Goal: Information Seeking & Learning: Learn about a topic

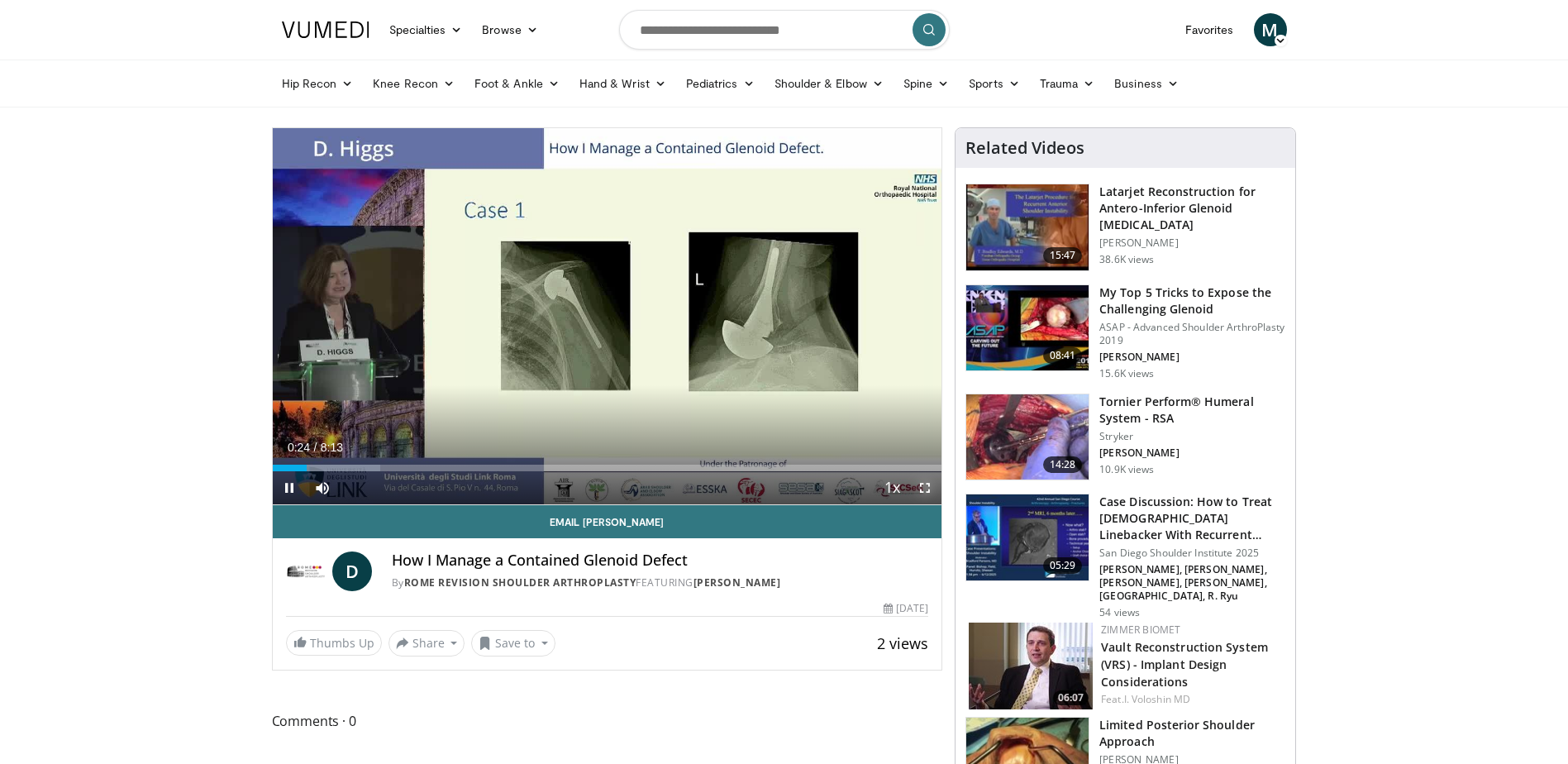
click at [924, 485] on span "Video Player" at bounding box center [925, 488] width 33 height 33
click at [925, 491] on span "Video Player" at bounding box center [925, 488] width 33 height 33
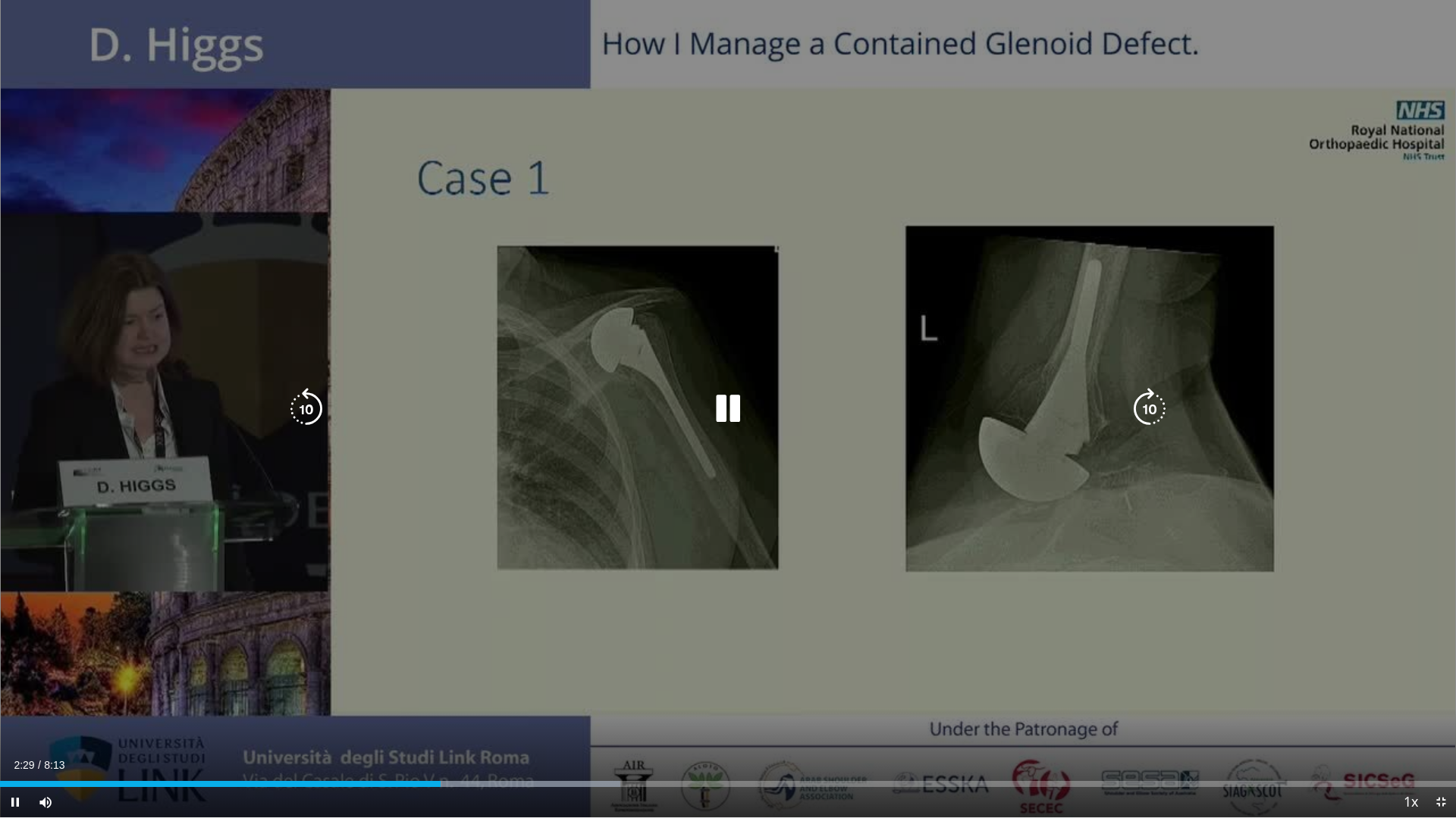
click at [321, 418] on icon "Video Player" at bounding box center [306, 409] width 42 height 42
click at [725, 416] on icon "Video Player" at bounding box center [728, 409] width 42 height 42
click at [703, 404] on div "Video Player" at bounding box center [728, 409] width 874 height 31
click at [725, 413] on icon "Video Player" at bounding box center [728, 409] width 42 height 42
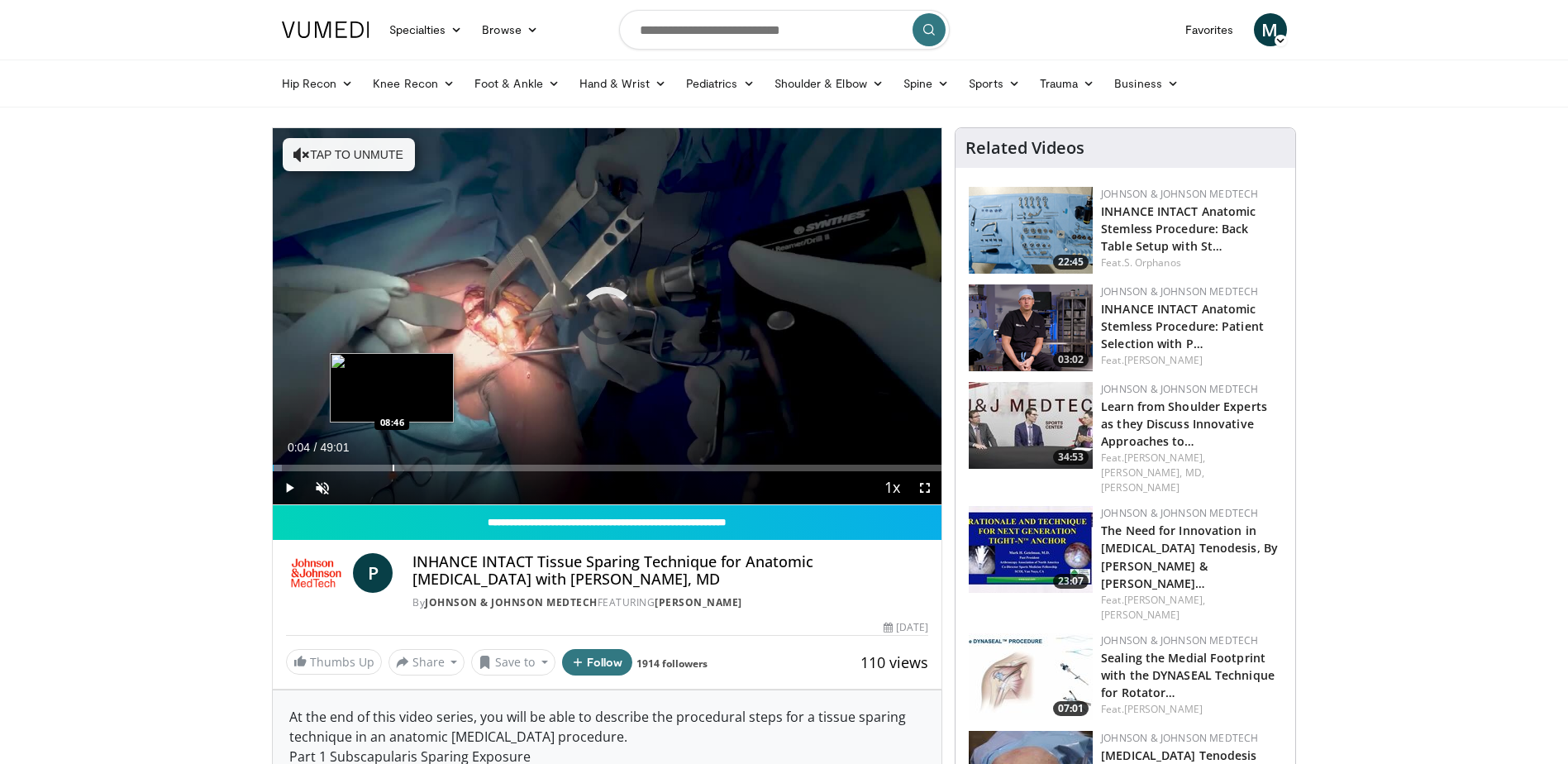
click at [392, 461] on div "Loaded : 1.36% 00:04 08:46" at bounding box center [607, 463] width 669 height 15
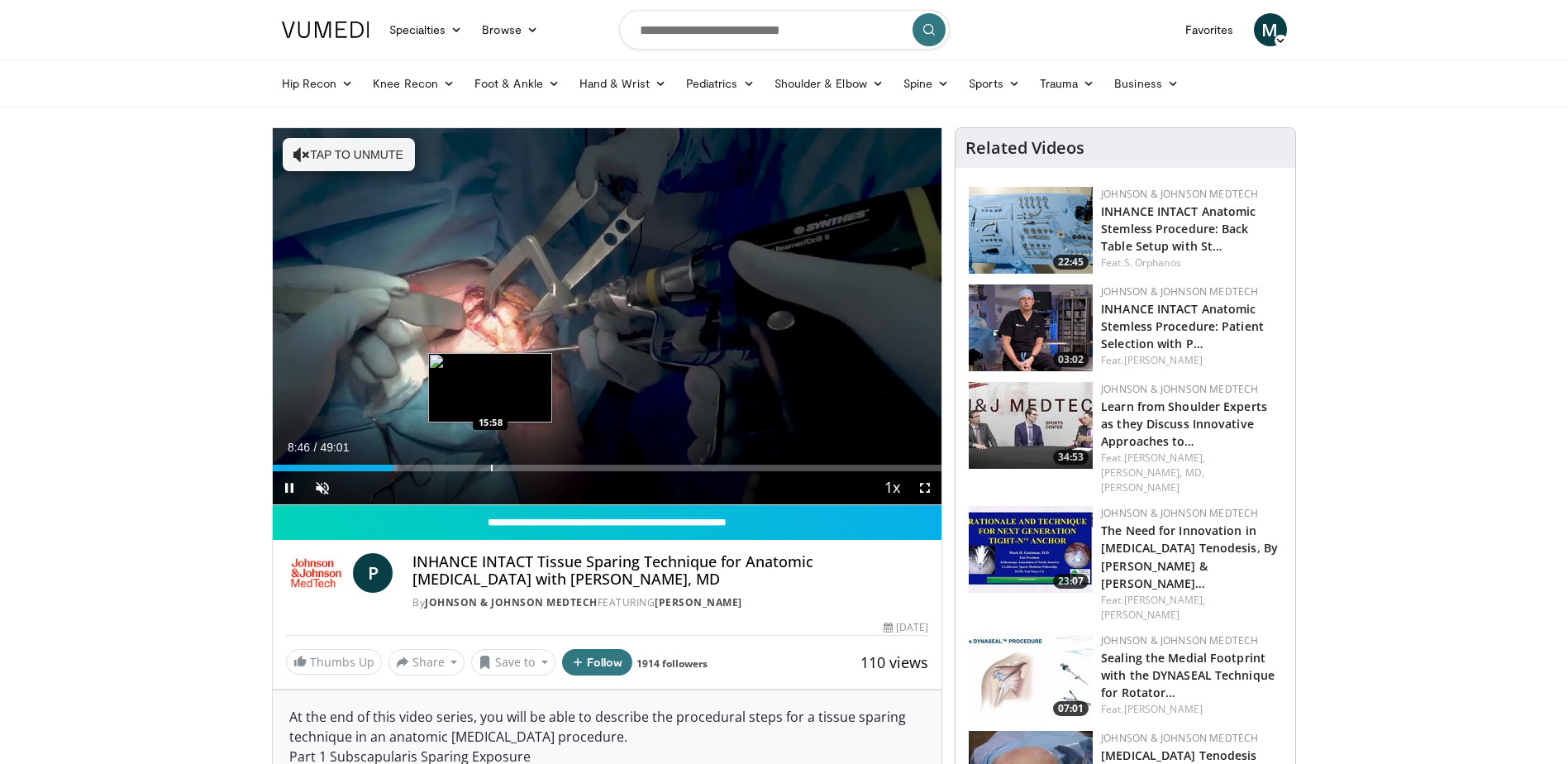
click at [490, 460] on div "Loaded : 18.72% 08:46 15:58" at bounding box center [607, 463] width 669 height 15
click at [528, 465] on div "Progress Bar" at bounding box center [529, 468] width 2 height 7
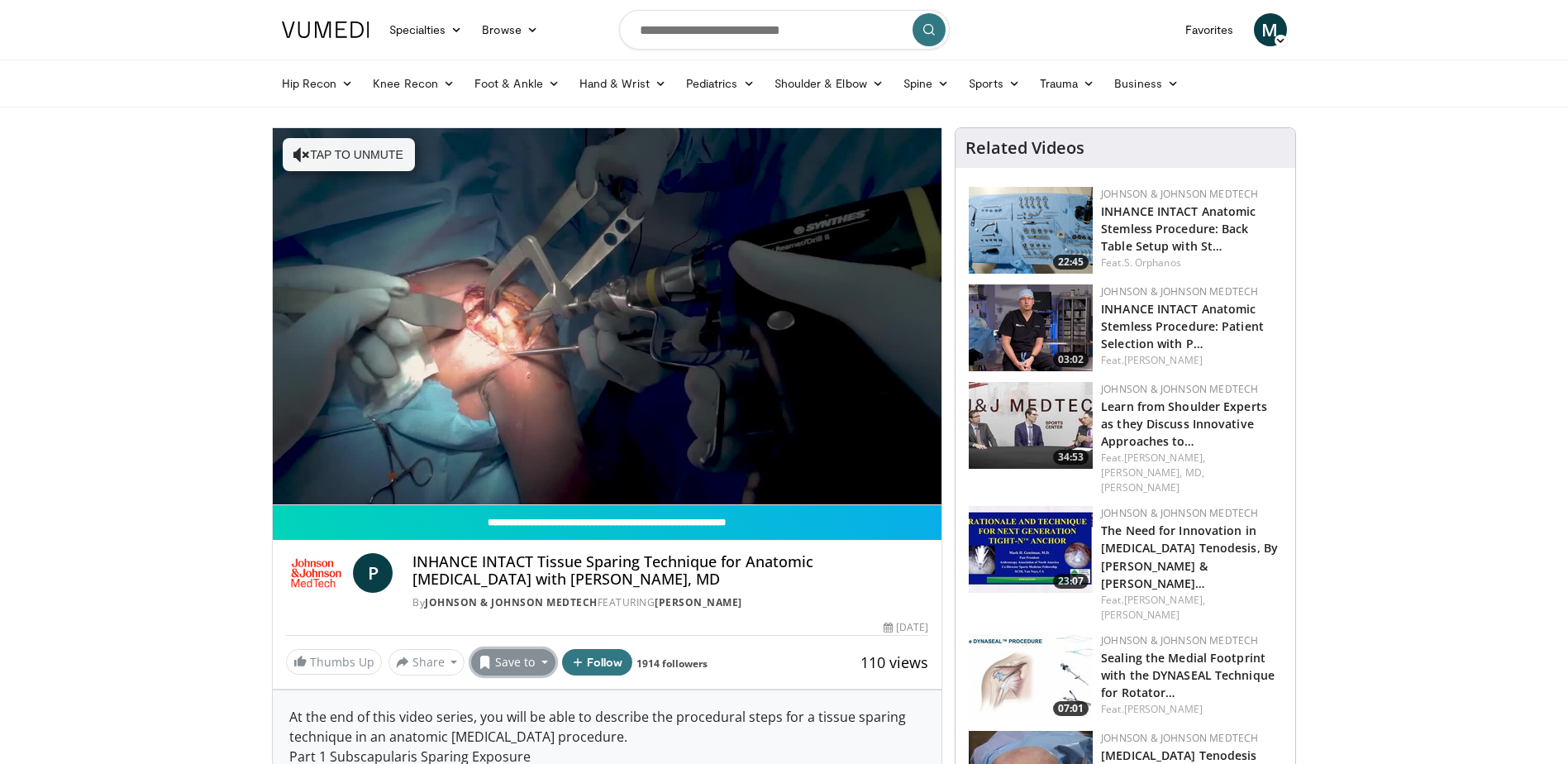
click at [534, 667] on button "Save to" at bounding box center [513, 662] width 84 height 27
click at [544, 557] on span "Add to Favorites" at bounding box center [542, 560] width 101 height 18
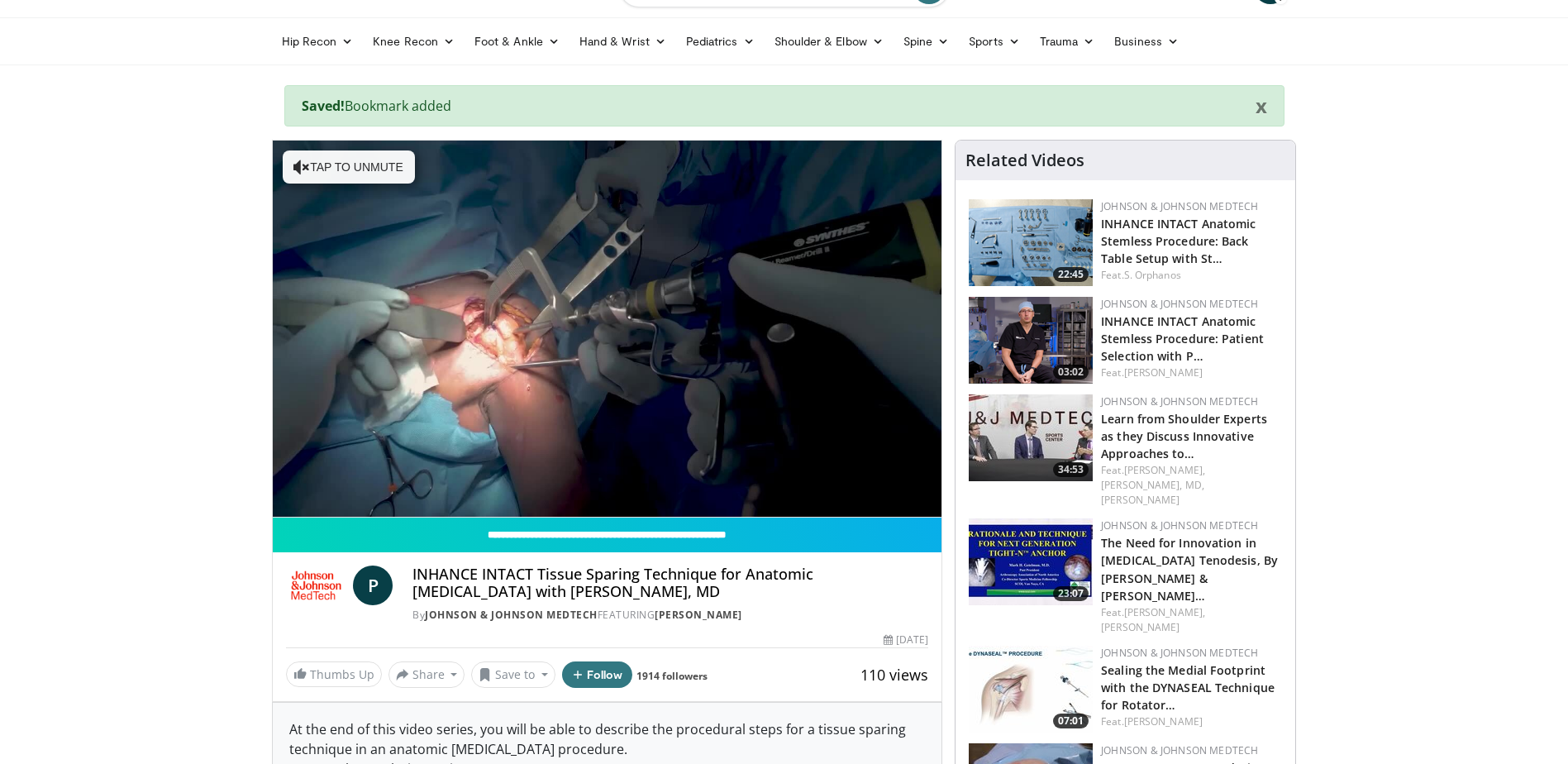
scroll to position [82, 0]
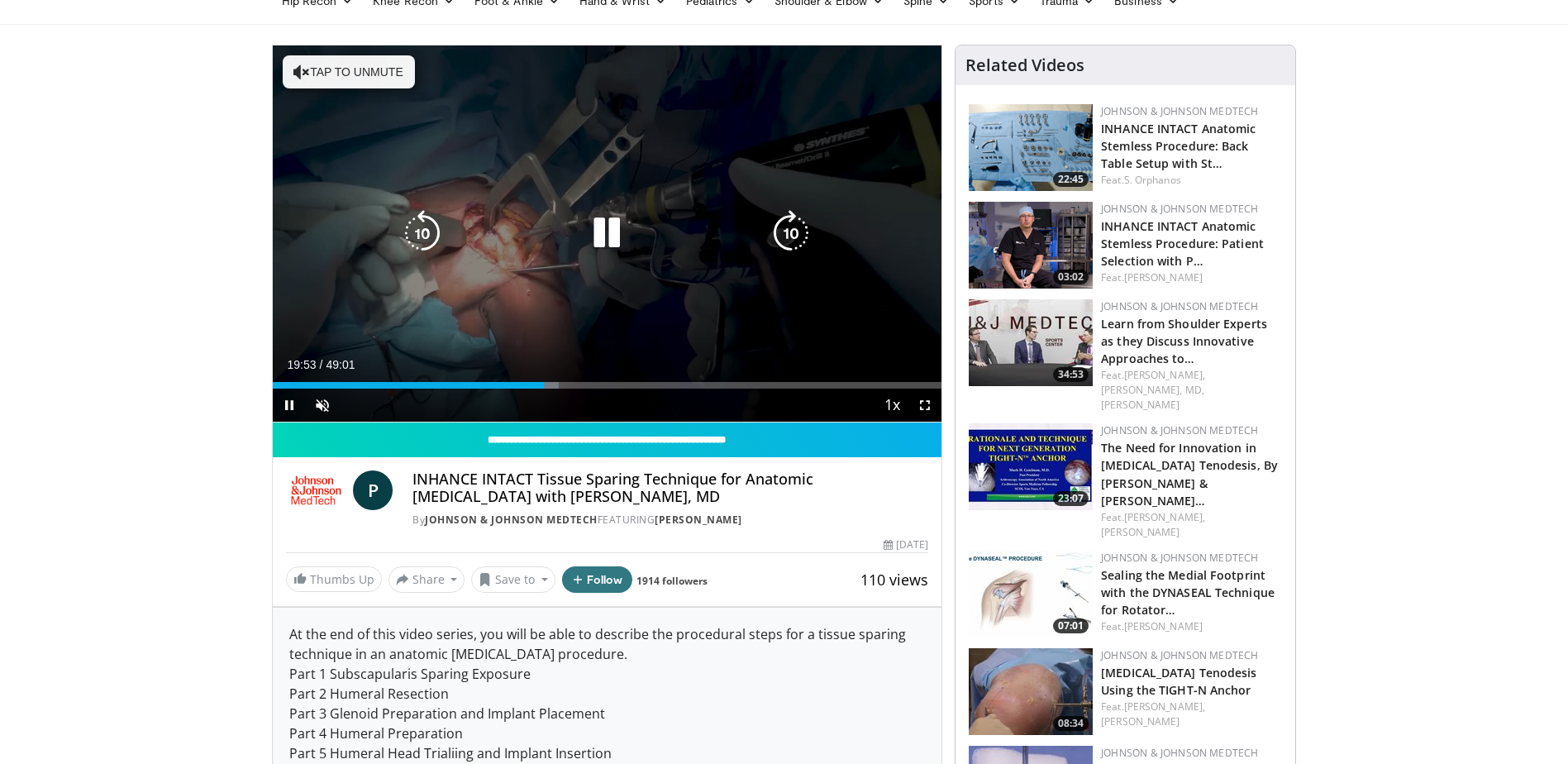
click at [789, 231] on icon "Video Player" at bounding box center [791, 233] width 46 height 46
click at [806, 246] on icon "Video Player" at bounding box center [791, 233] width 46 height 46
click at [782, 234] on icon "Video Player" at bounding box center [791, 233] width 46 height 46
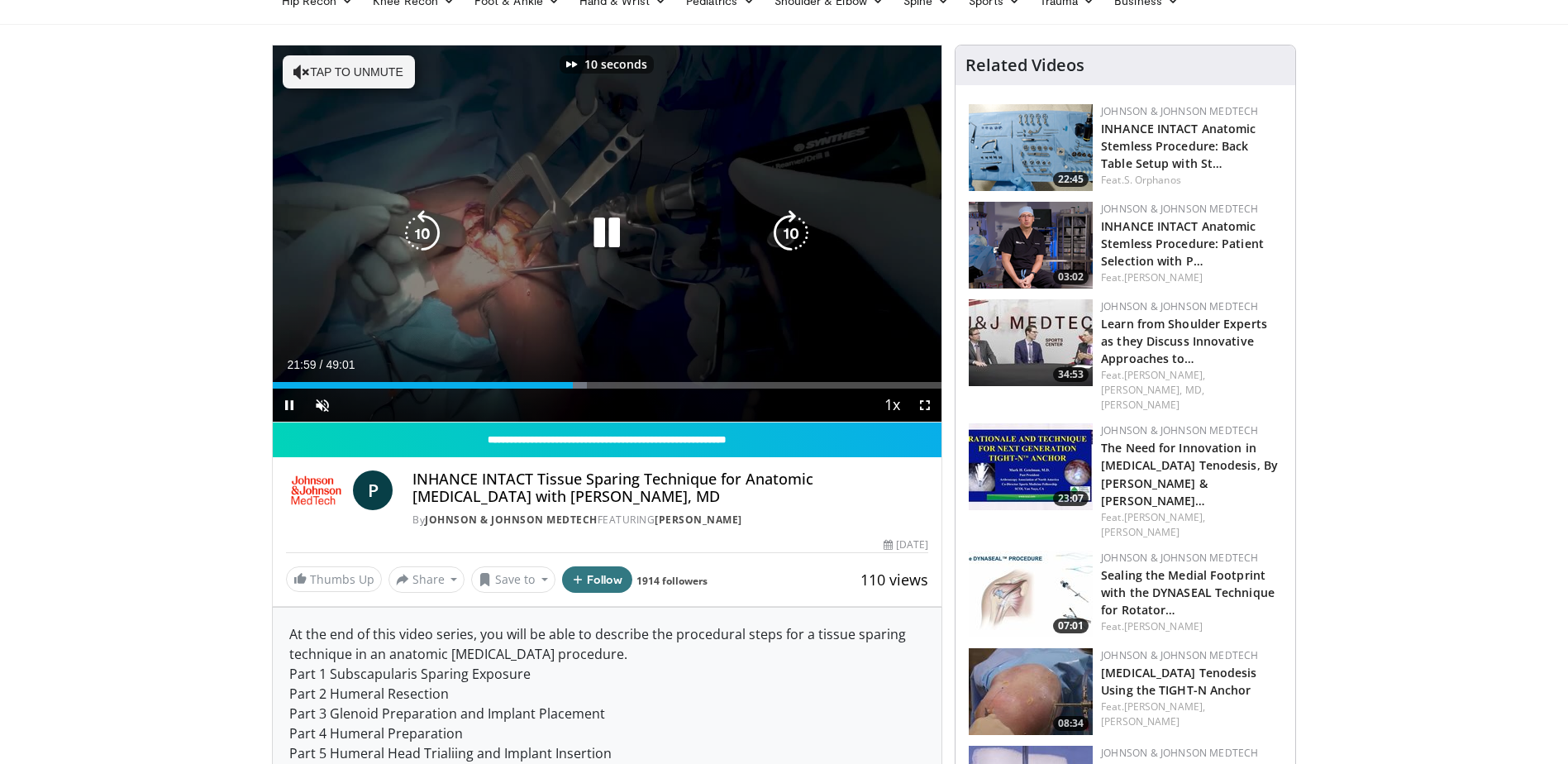
click at [782, 234] on icon "Video Player" at bounding box center [791, 233] width 46 height 46
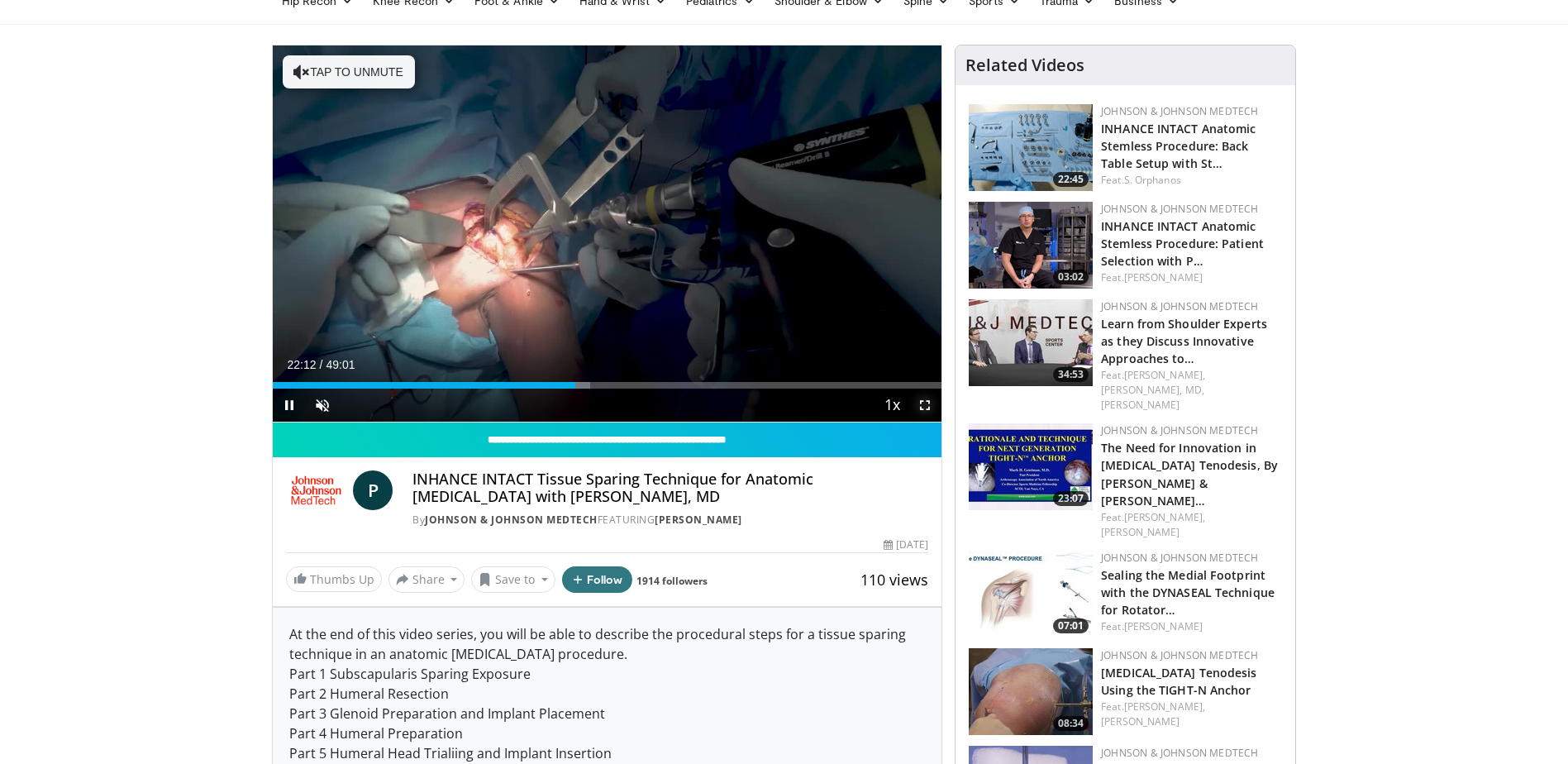
click at [923, 405] on span "Video Player" at bounding box center [925, 404] width 33 height 33
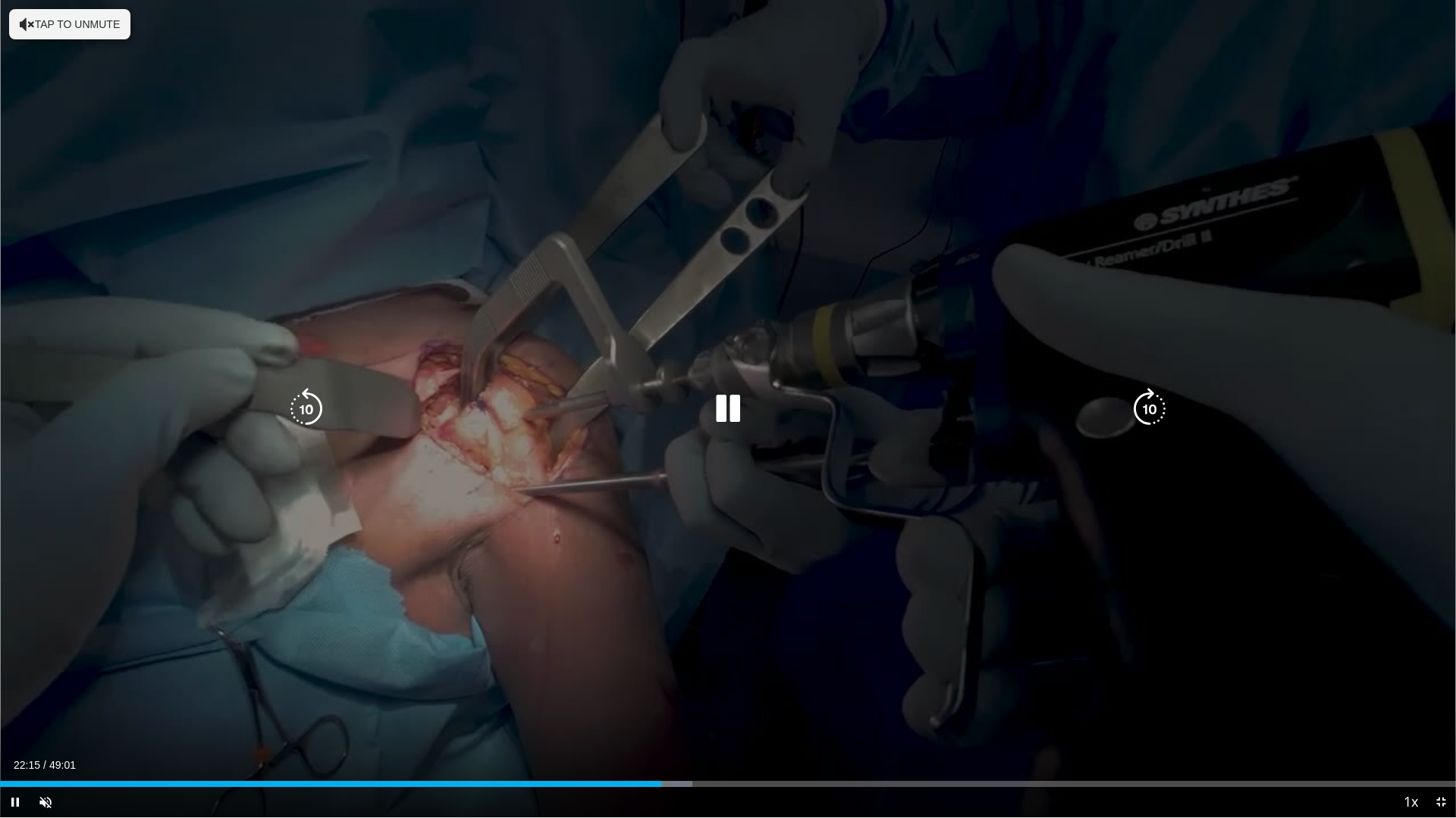
click at [1126, 400] on div "Video Player" at bounding box center [728, 409] width 874 height 31
click at [1138, 411] on icon "Video Player" at bounding box center [1149, 409] width 42 height 42
click at [1151, 402] on icon "Video Player" at bounding box center [1149, 409] width 42 height 42
click at [1134, 405] on icon "Video Player" at bounding box center [1149, 409] width 42 height 42
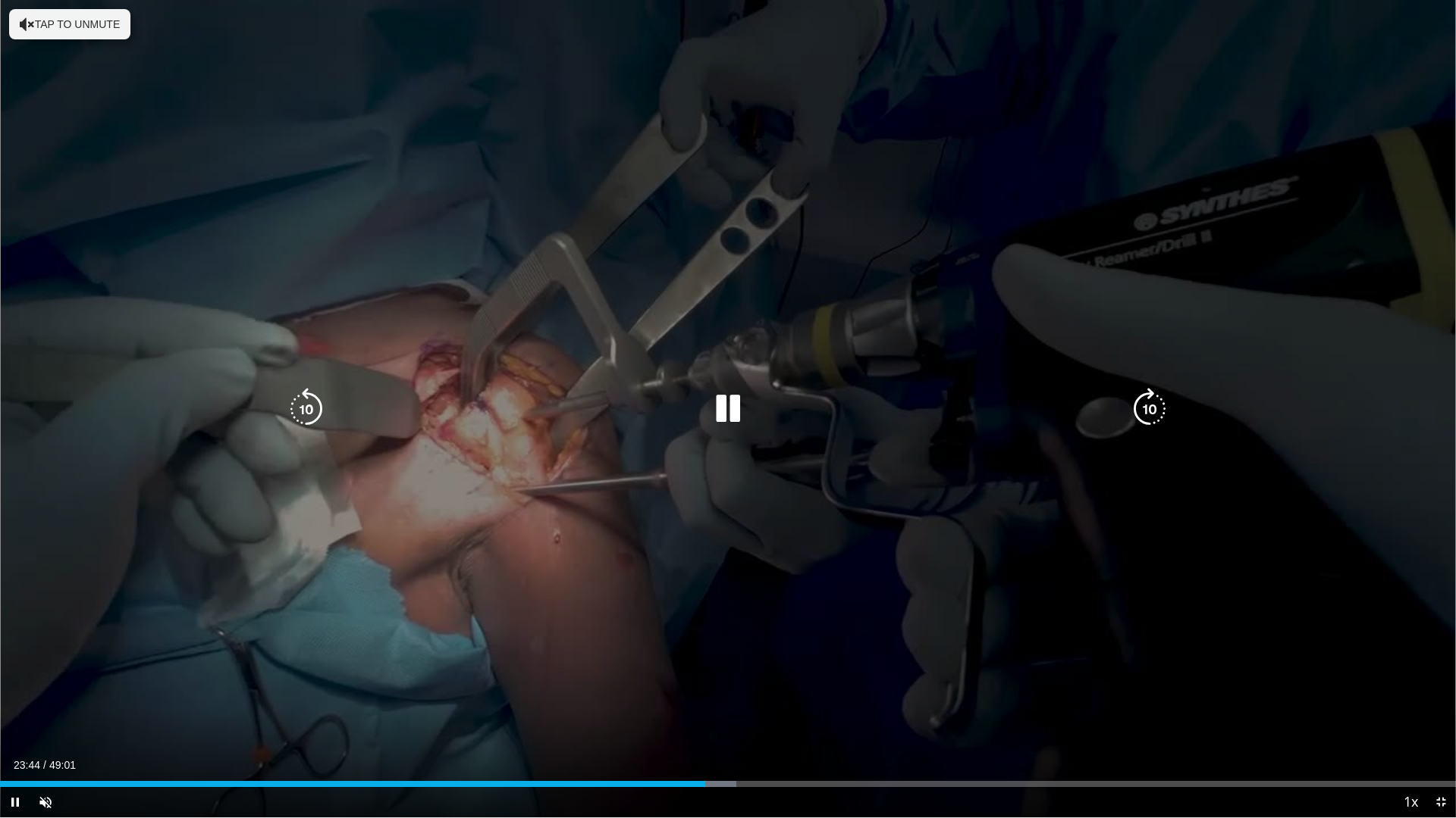
click at [1140, 402] on icon "Video Player" at bounding box center [1149, 409] width 42 height 42
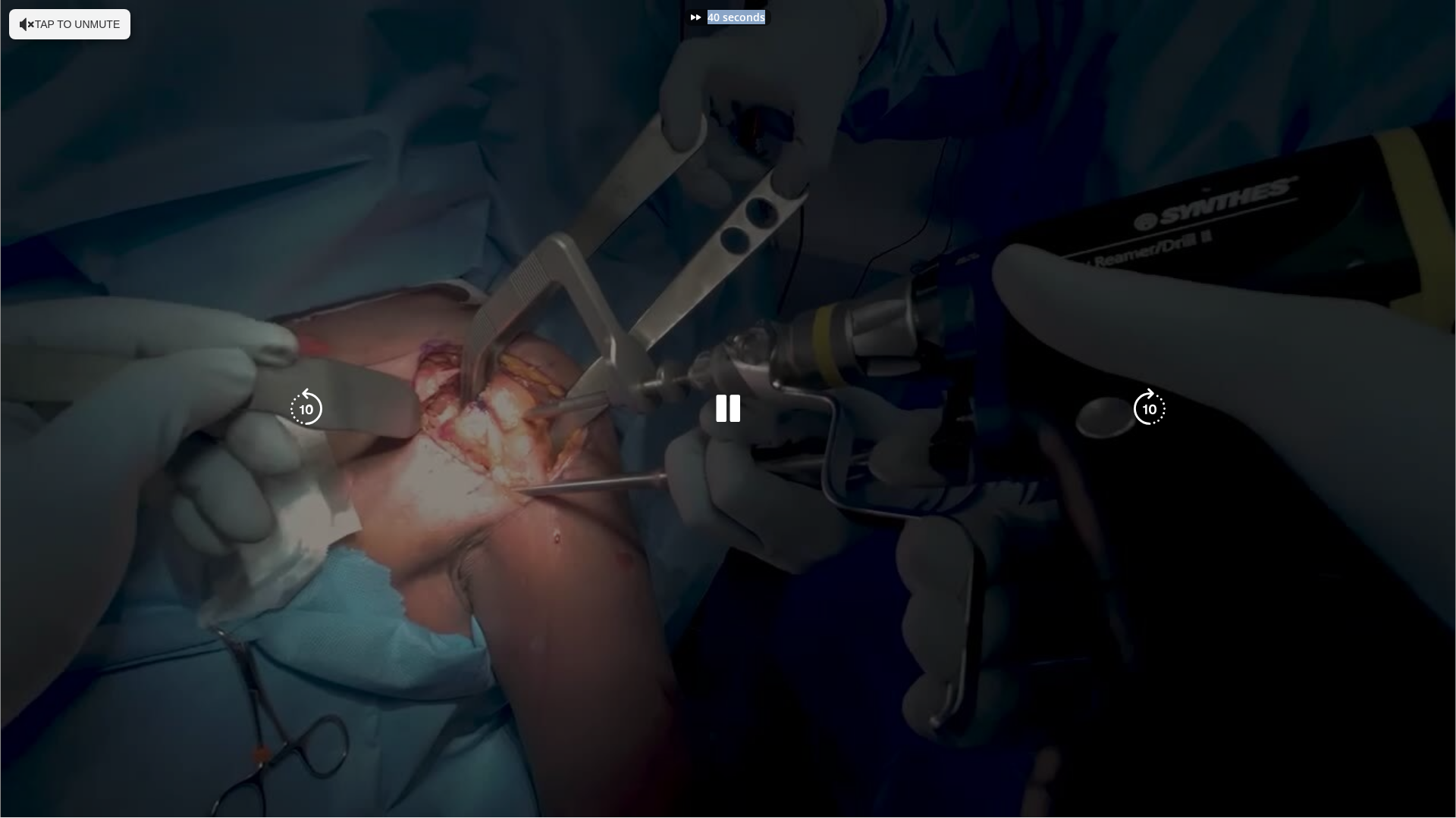
click at [1140, 402] on div "40 seconds Tap to unmute" at bounding box center [728, 409] width 1456 height 818
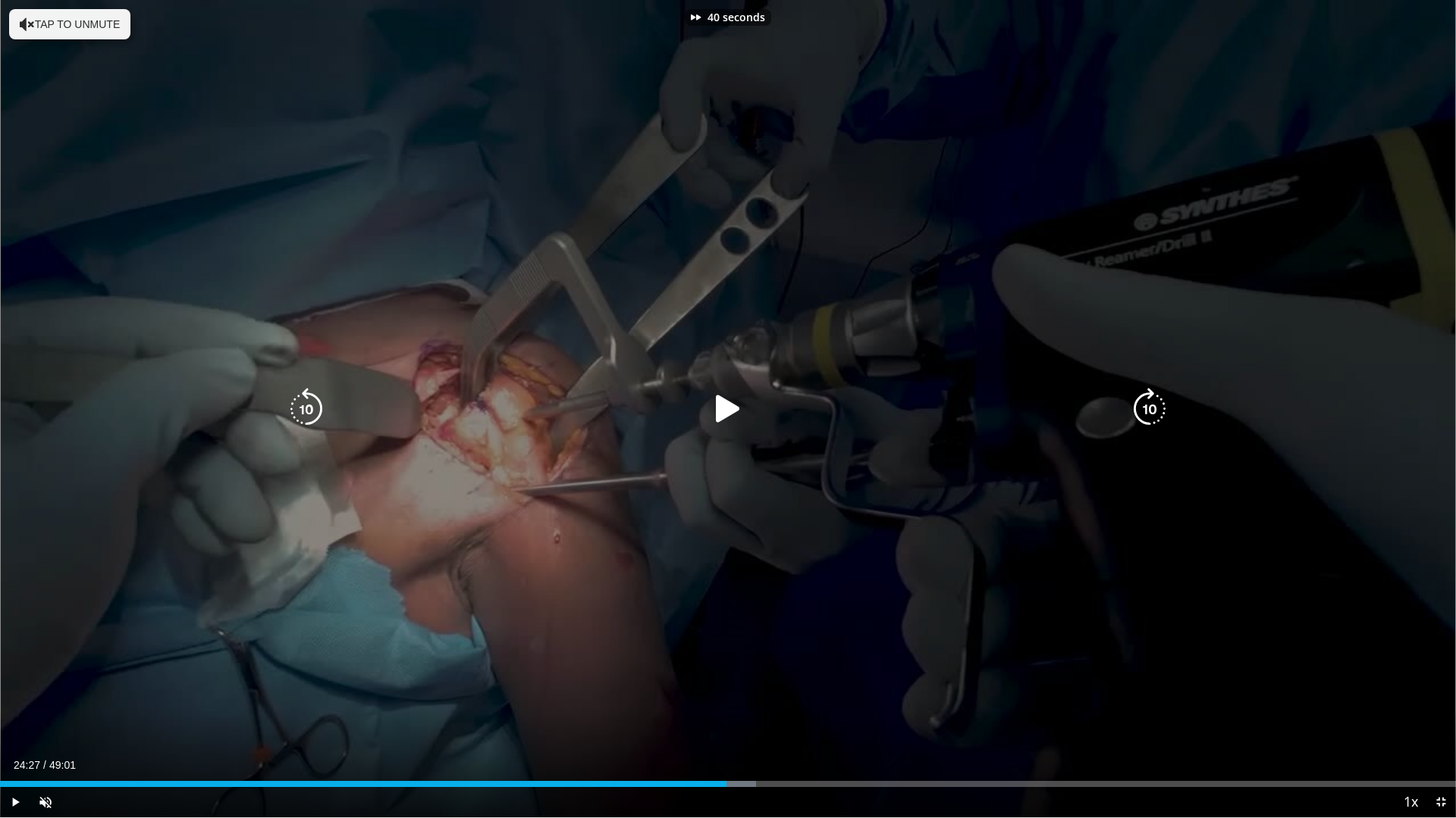
click at [1140, 402] on icon "Video Player" at bounding box center [1149, 409] width 42 height 42
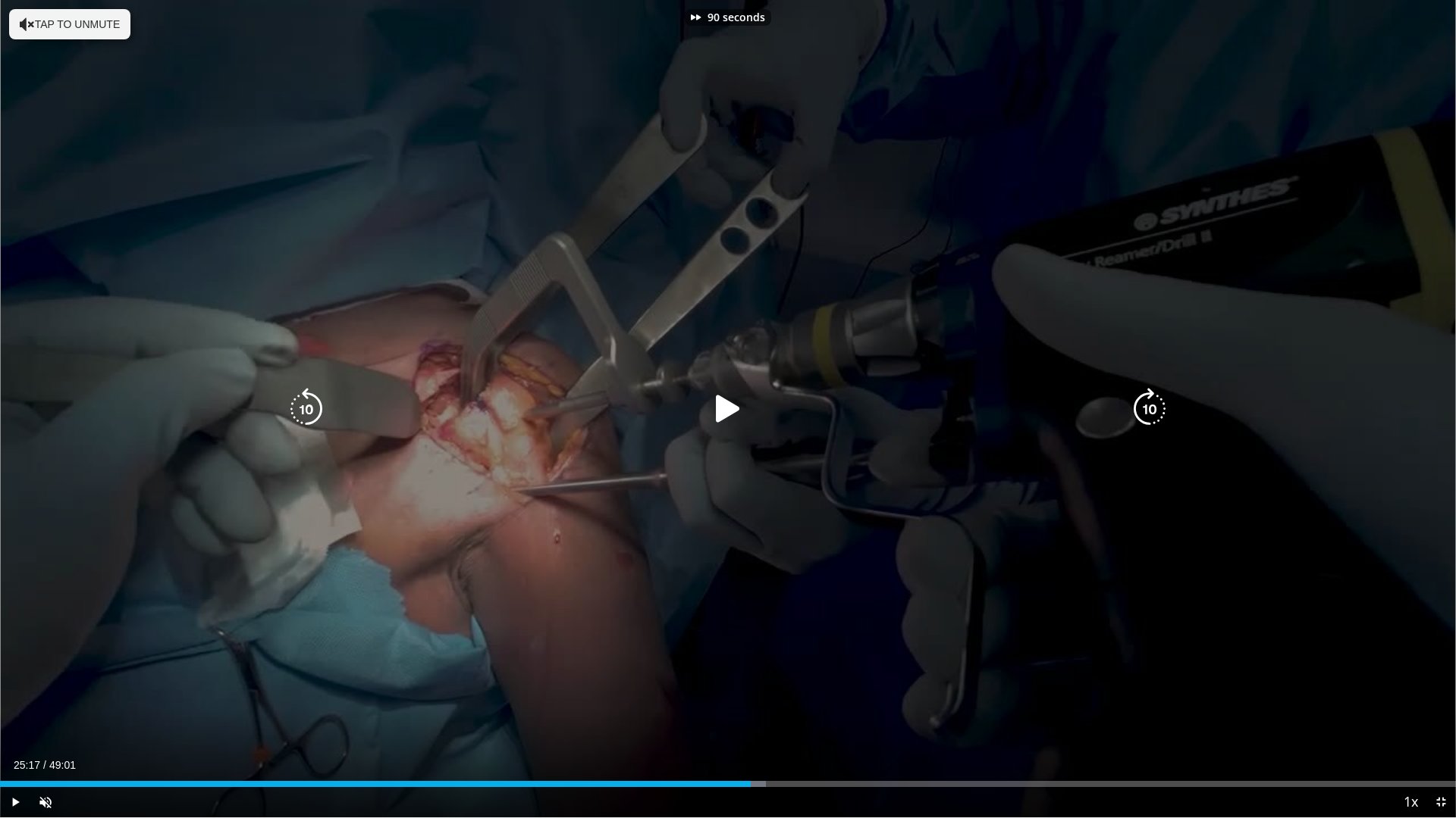
click at [1140, 402] on icon "Video Player" at bounding box center [1149, 409] width 42 height 42
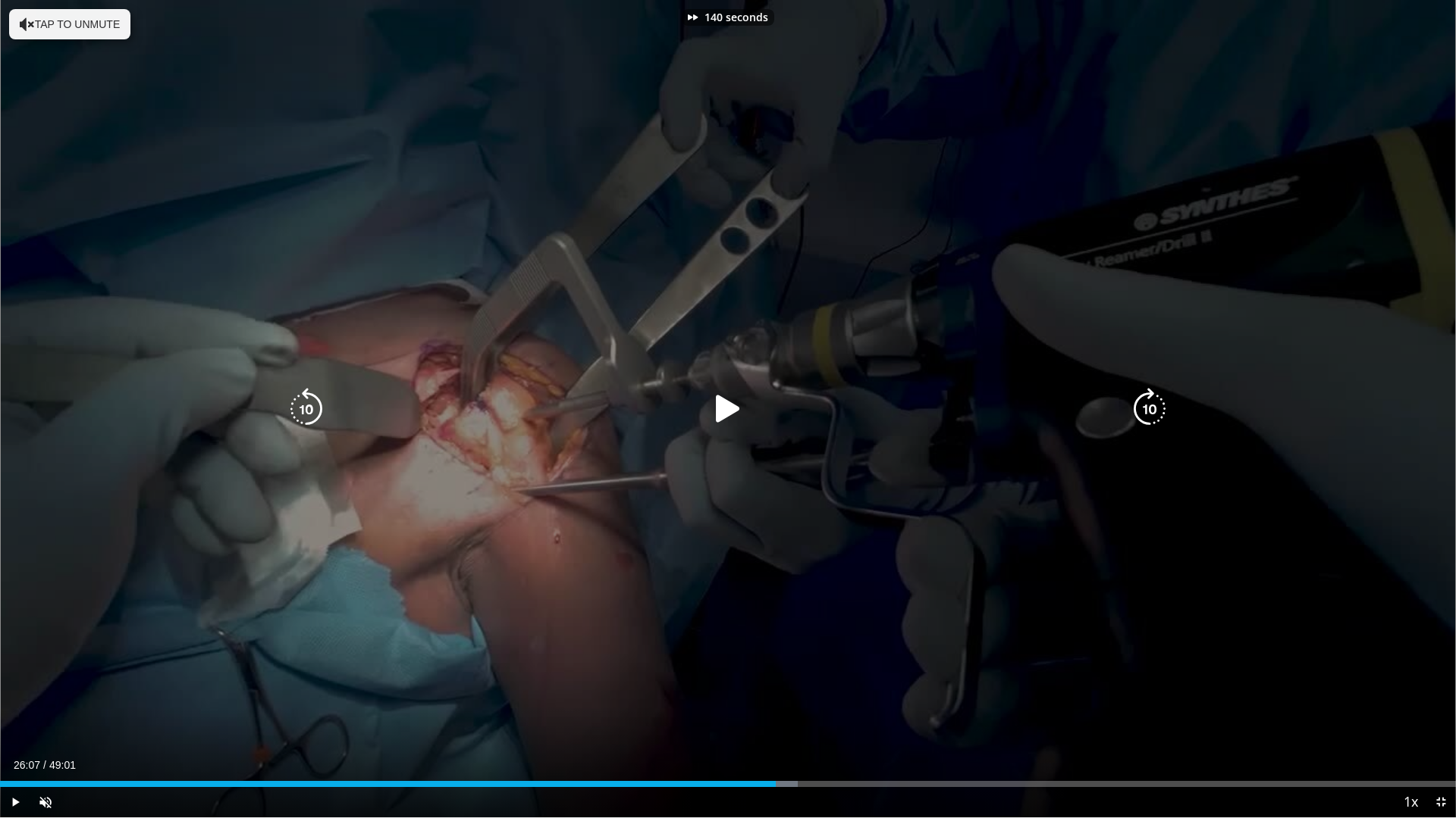
click at [1140, 402] on icon "Video Player" at bounding box center [1149, 409] width 42 height 42
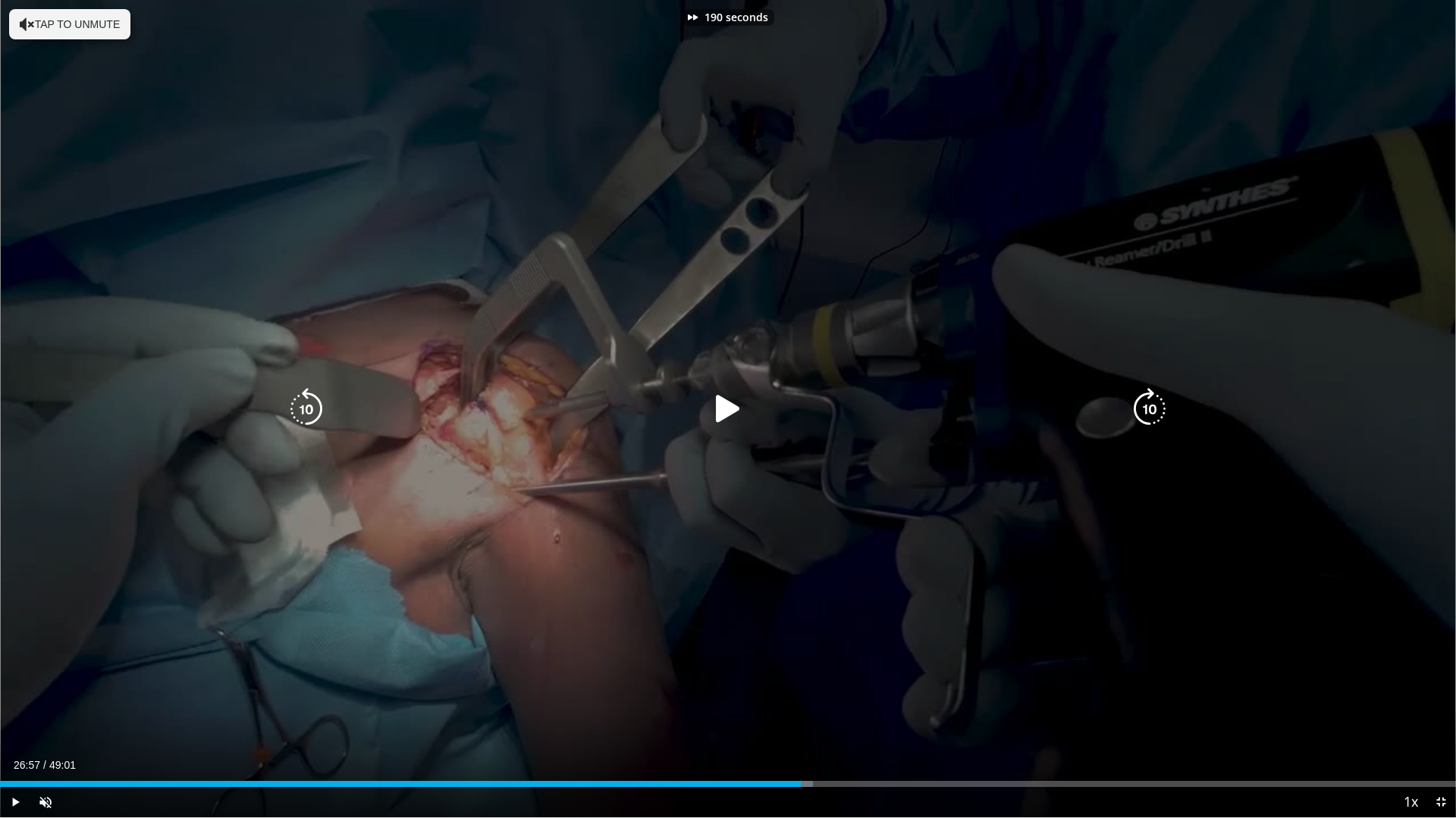
click at [1140, 402] on icon "Video Player" at bounding box center [1149, 409] width 42 height 42
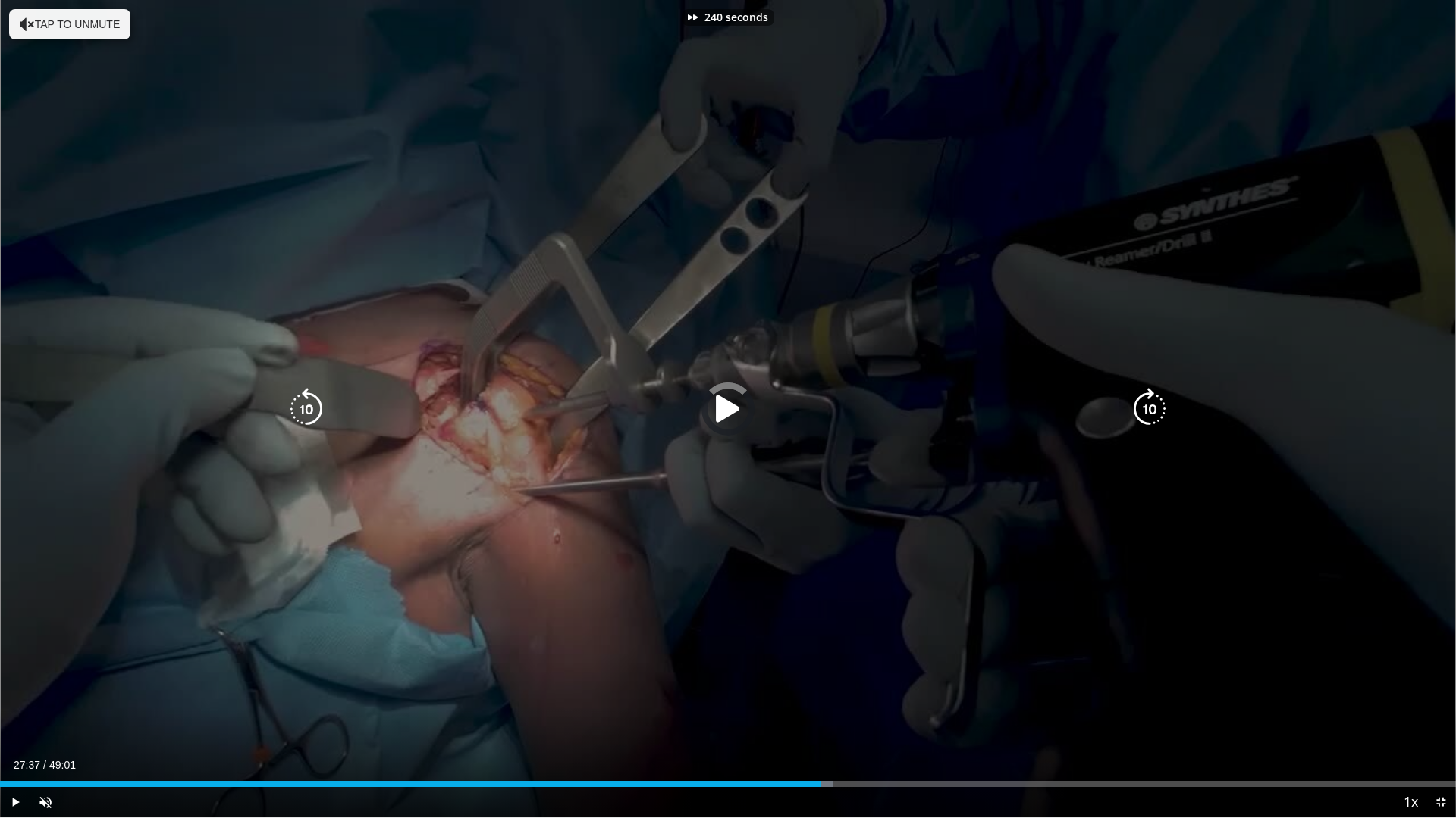
click at [1140, 402] on icon "Video Player" at bounding box center [1149, 409] width 42 height 42
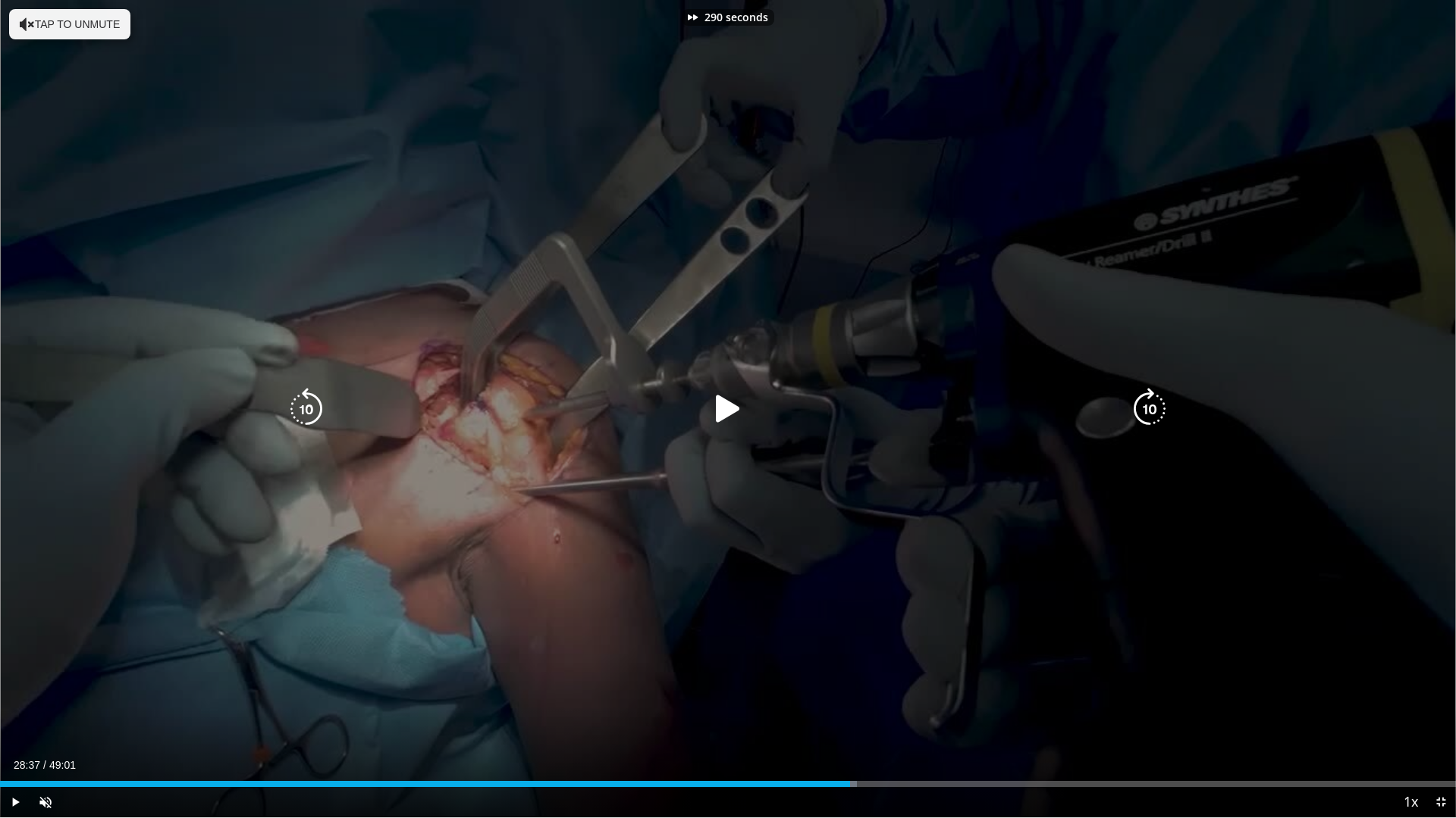
click at [1140, 402] on icon "Video Player" at bounding box center [1149, 409] width 42 height 42
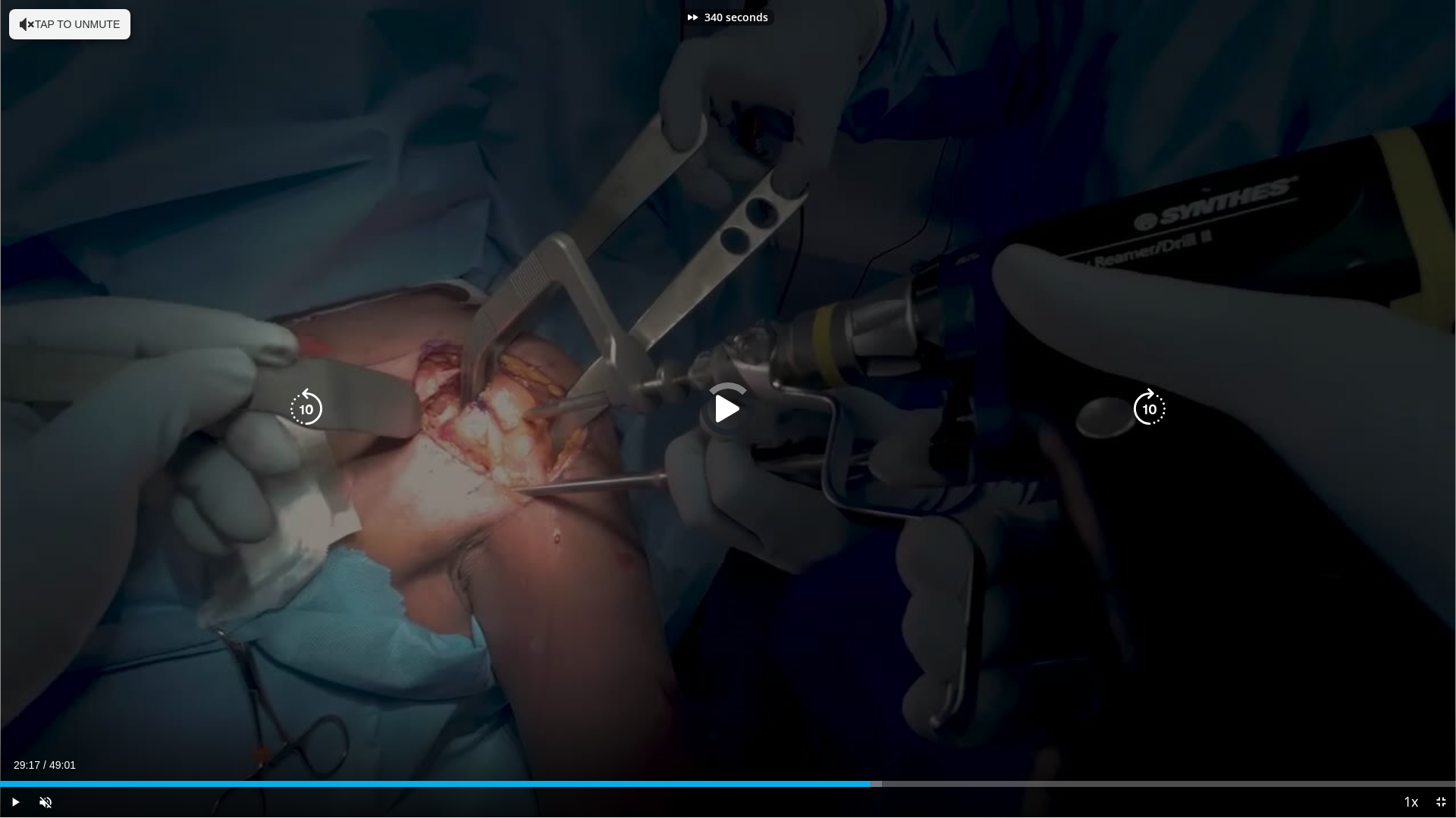
click at [1140, 402] on icon "Video Player" at bounding box center [1149, 409] width 42 height 42
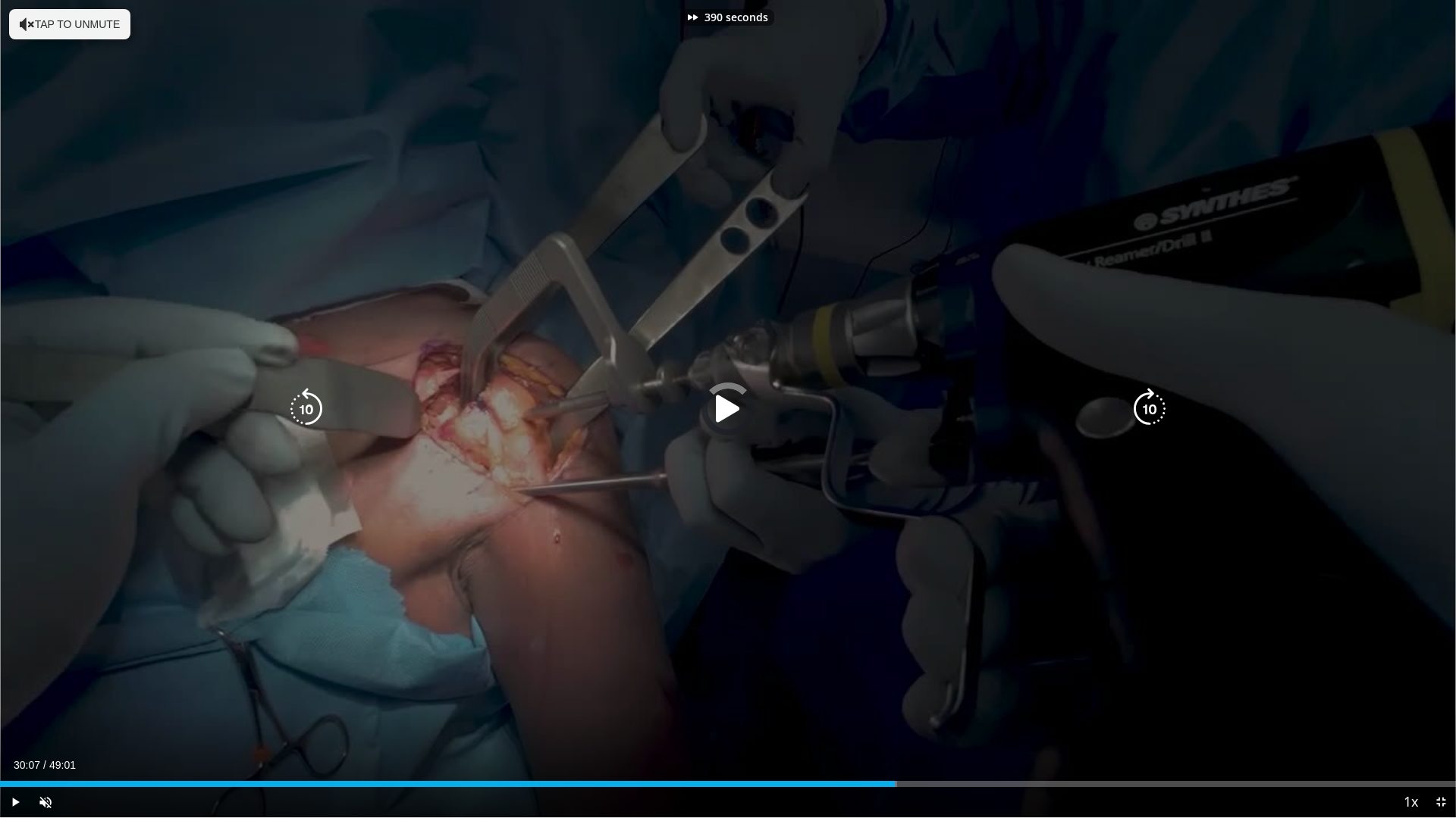
click at [1140, 402] on icon "Video Player" at bounding box center [1149, 409] width 42 height 42
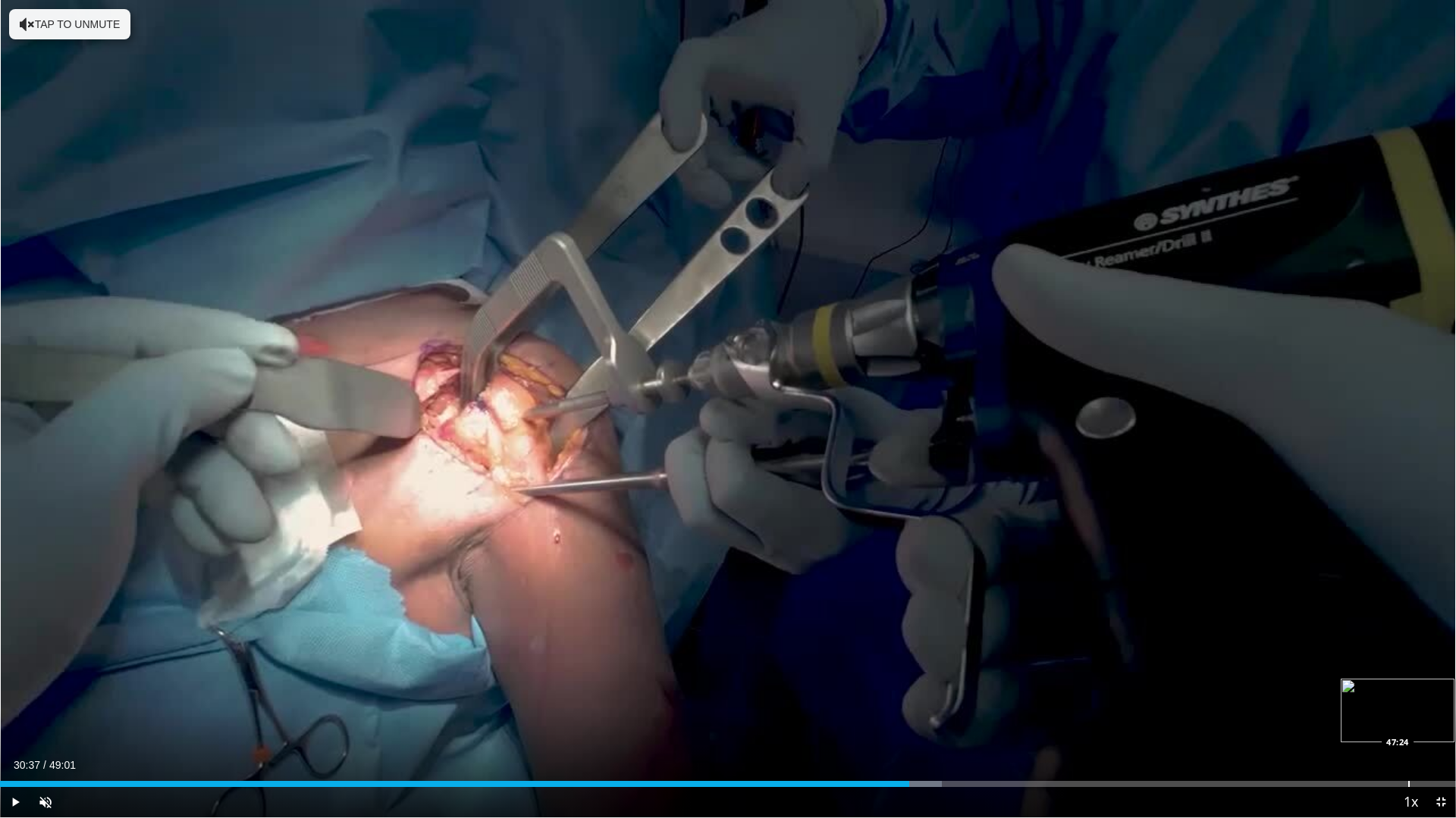
click at [1408, 700] on div "Loaded : 64.67% 30:37 47:24" at bounding box center [728, 780] width 1456 height 14
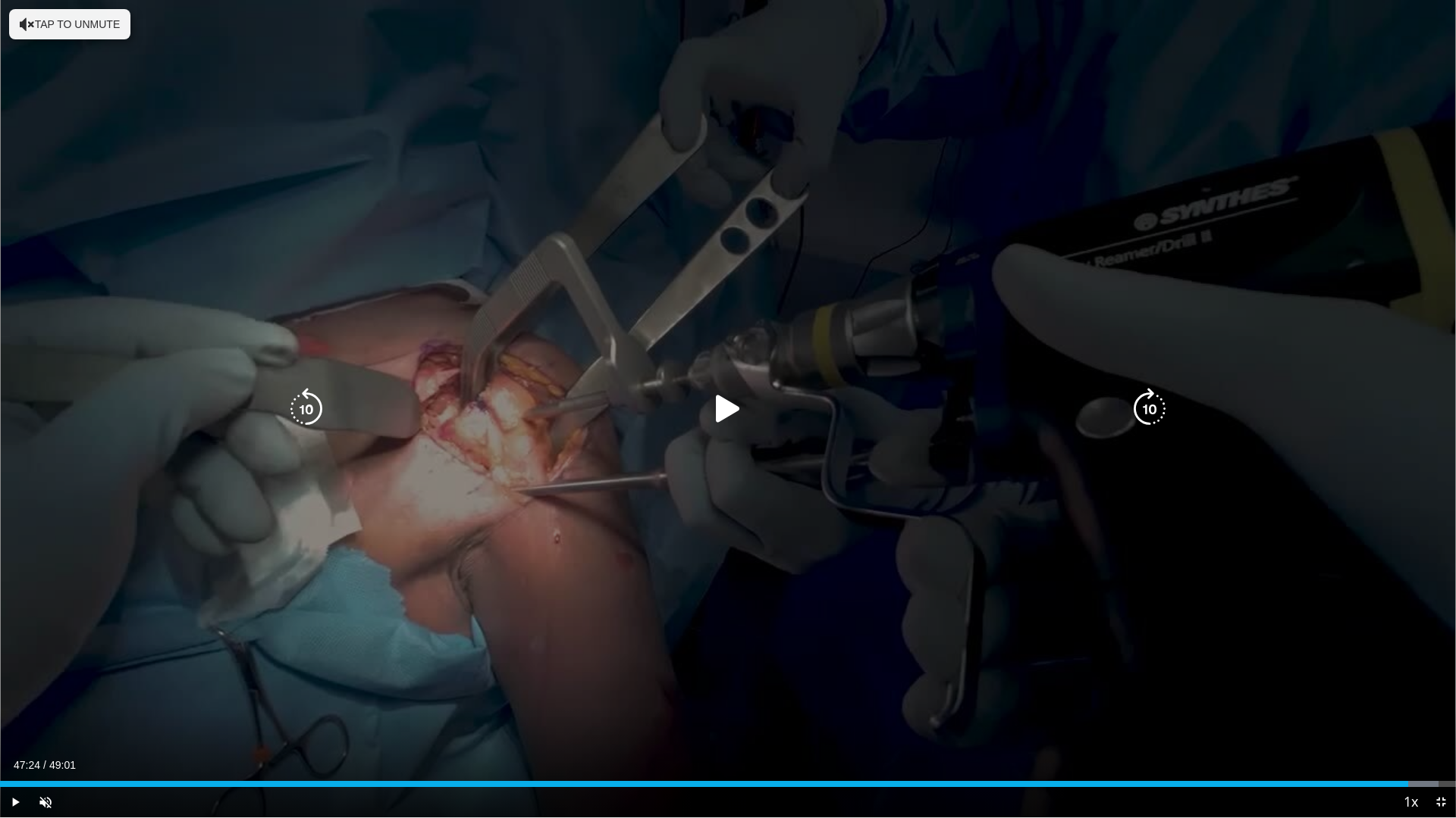
click at [717, 404] on icon "Video Player" at bounding box center [728, 409] width 42 height 42
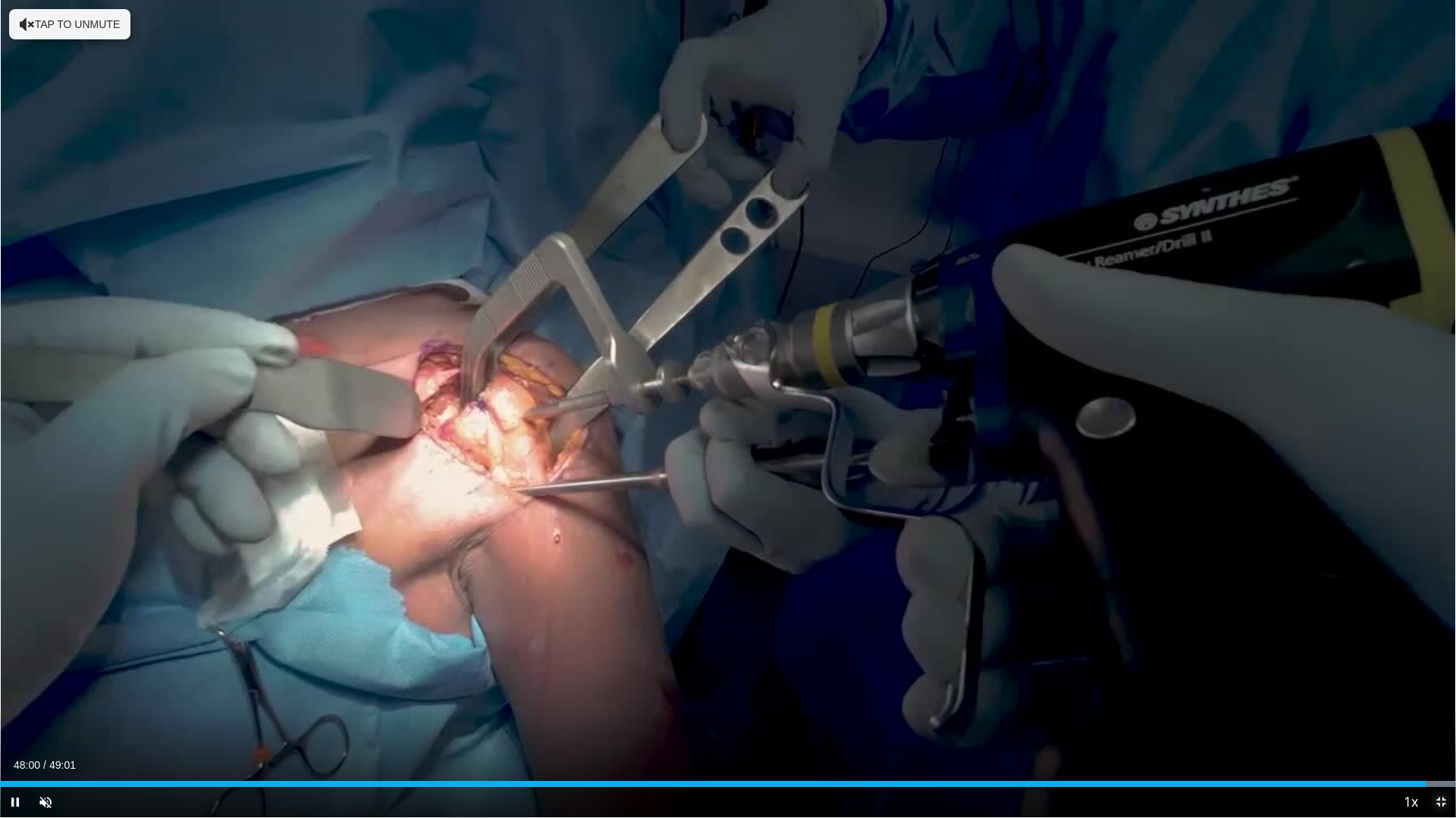
click at [1438, 700] on span "Video Player" at bounding box center [1440, 802] width 31 height 31
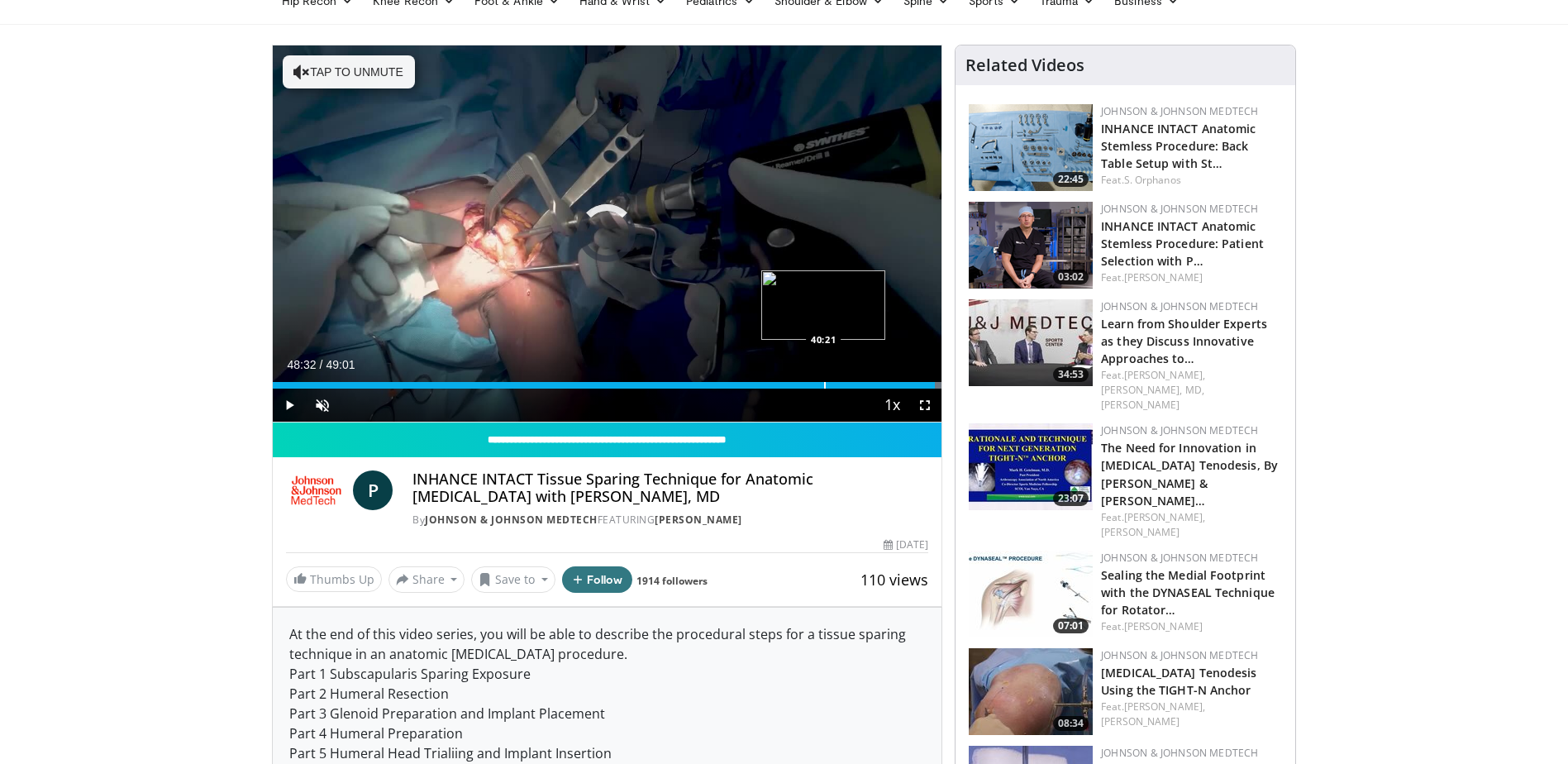
click at [824, 382] on div "Progress Bar" at bounding box center [825, 384] width 2 height 7
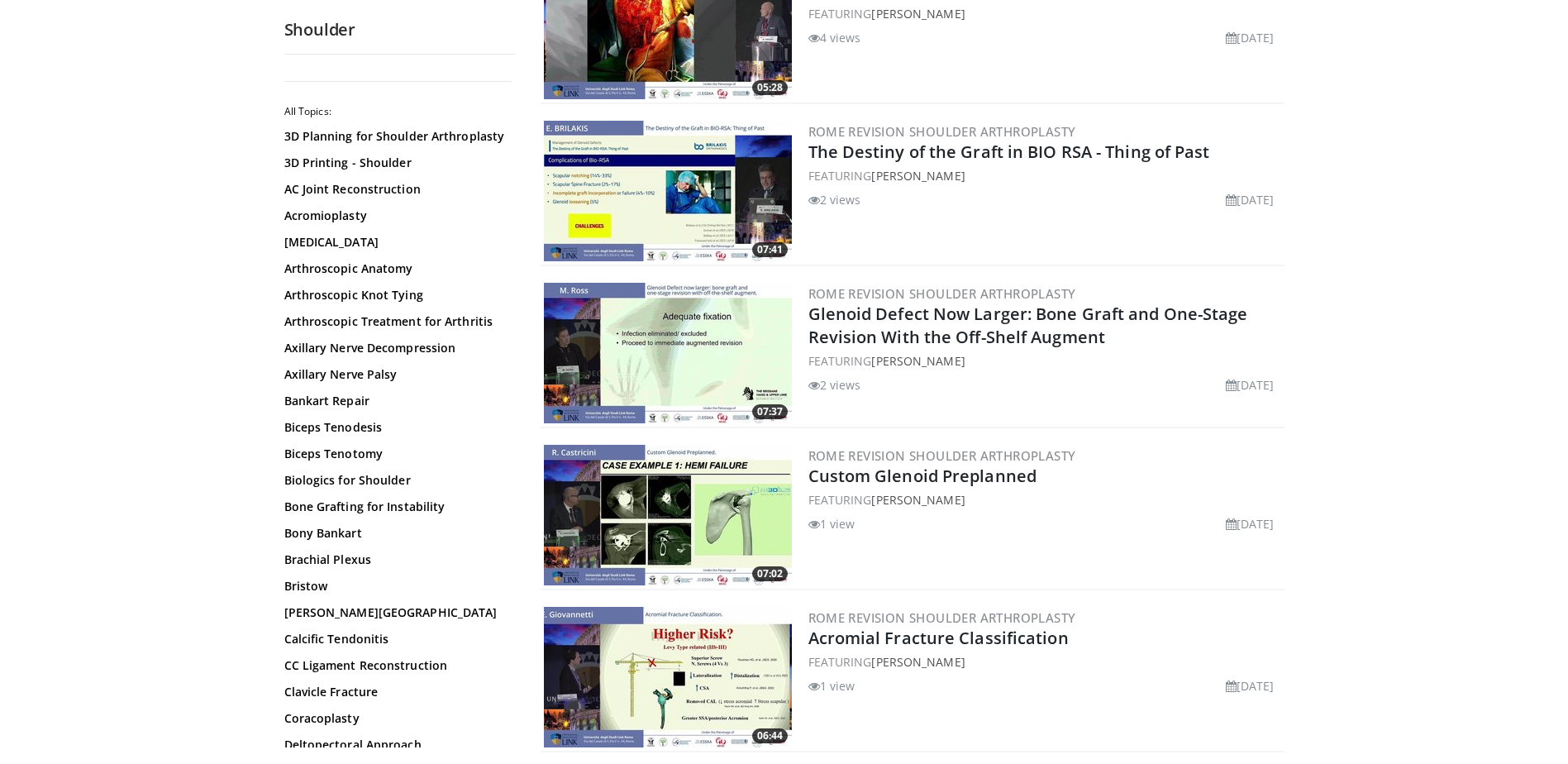
scroll to position [3223, 0]
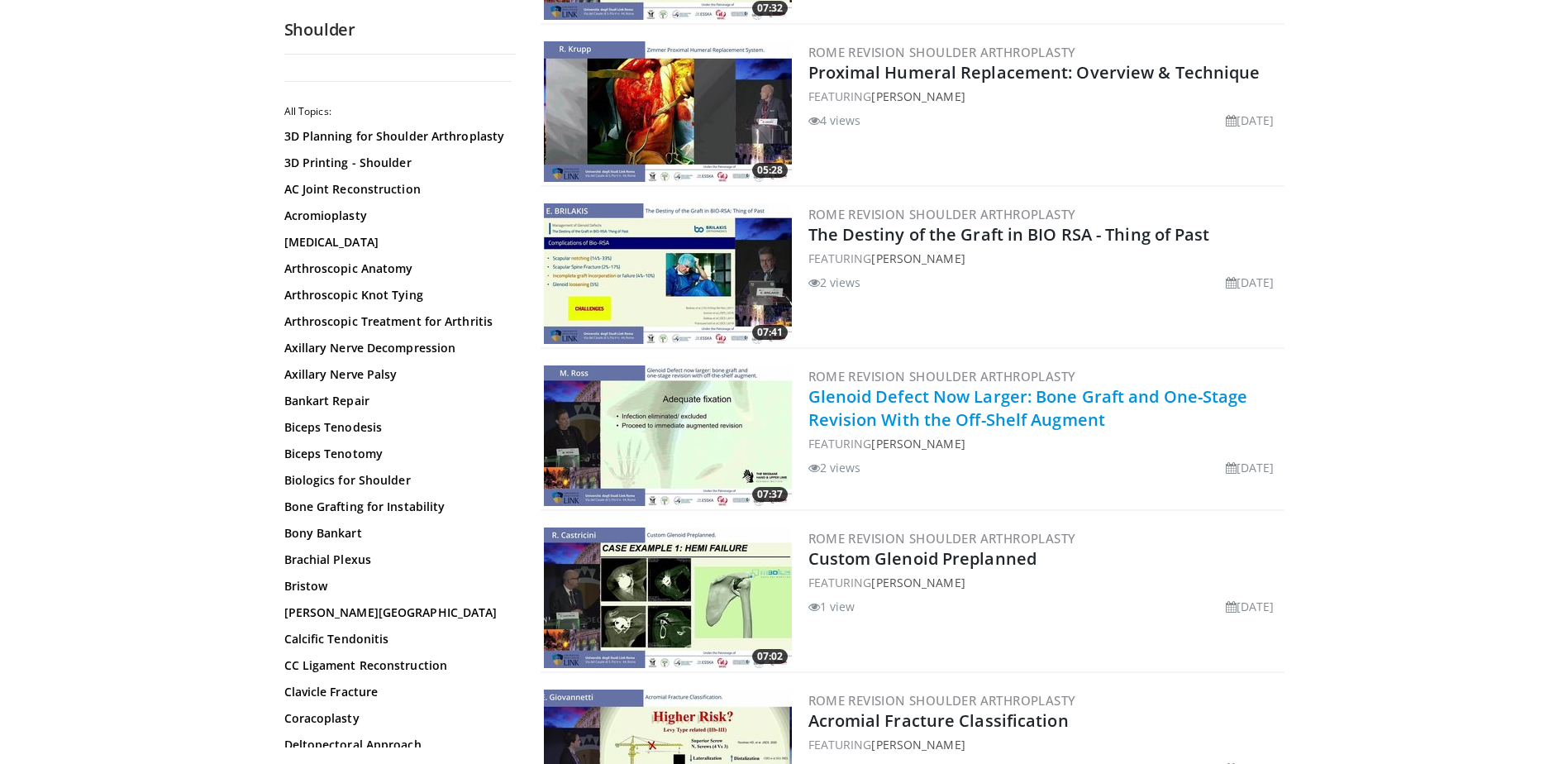
drag, startPoint x: 1071, startPoint y: 406, endPoint x: 1050, endPoint y: 416, distance: 23.3
click at [1050, 416] on link "Glenoid Defect Now Larger: Bone Graft and One-Stage Revision With the Off-Shelf…" at bounding box center [1028, 408] width 440 height 46
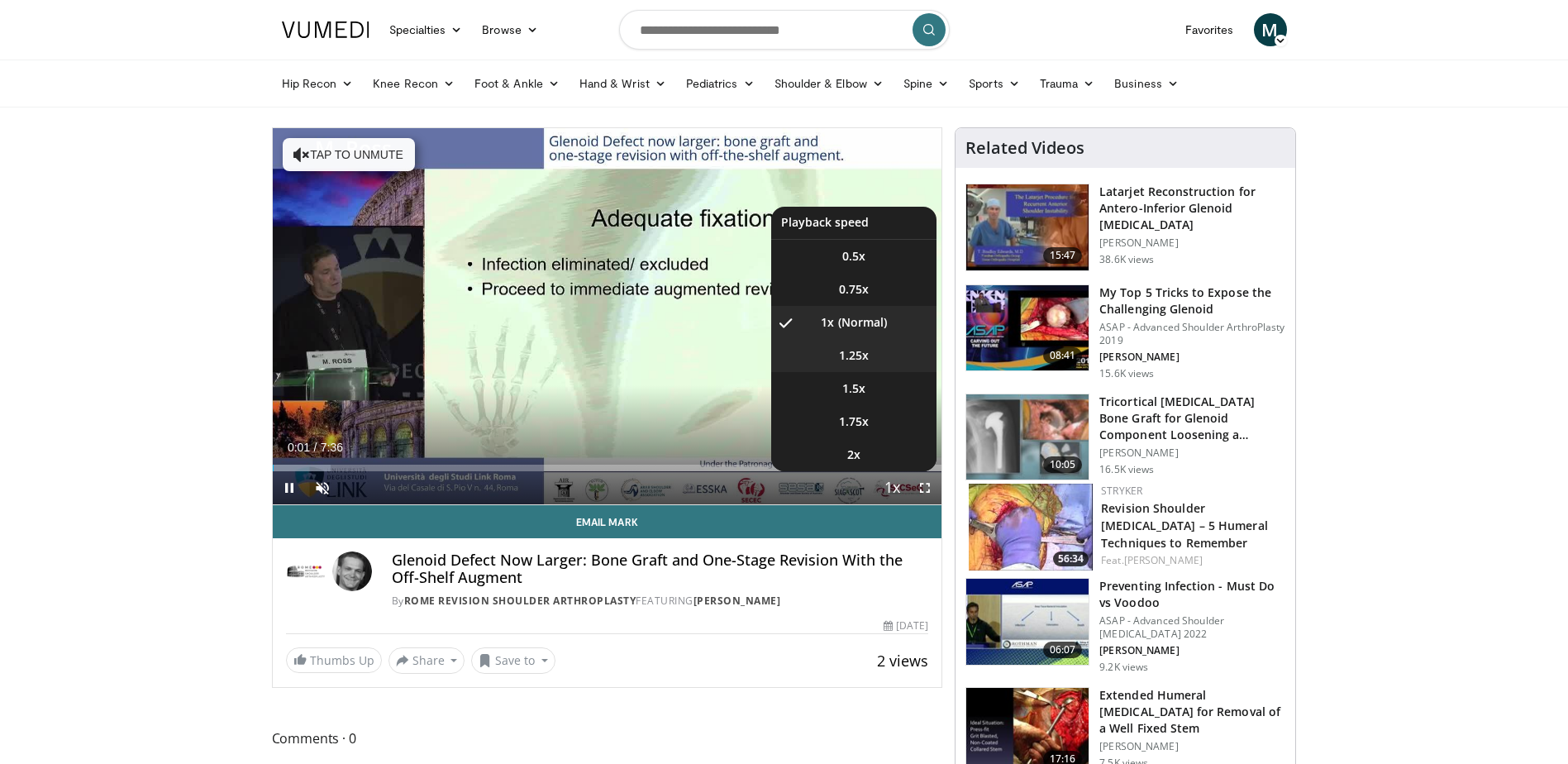
click at [881, 364] on li "1.25x" at bounding box center [853, 355] width 165 height 33
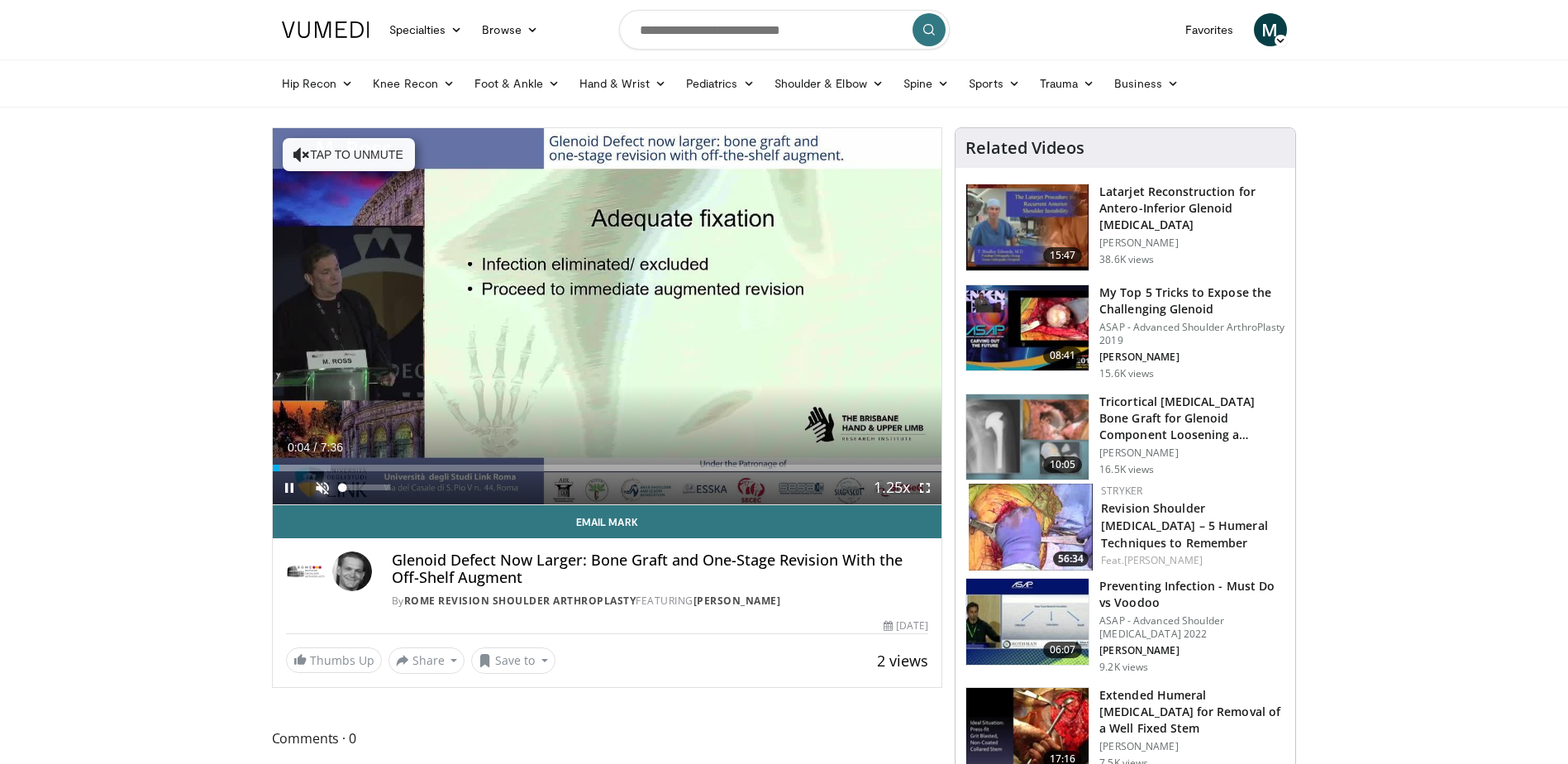
click at [322, 484] on span "Video Player" at bounding box center [322, 488] width 33 height 33
click at [925, 491] on span "Video Player" at bounding box center [925, 488] width 33 height 33
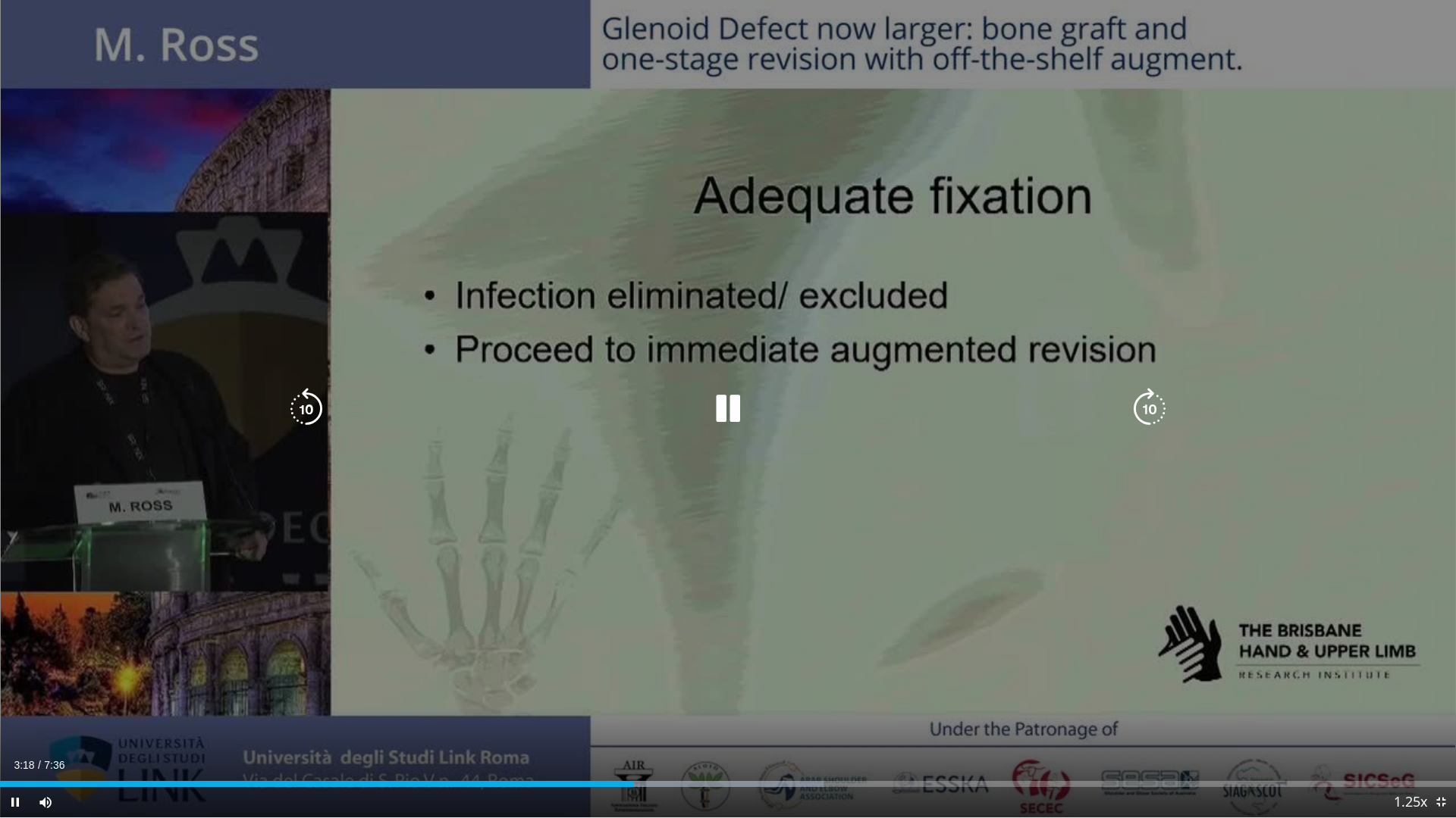
click at [316, 409] on icon "Video Player" at bounding box center [306, 409] width 42 height 42
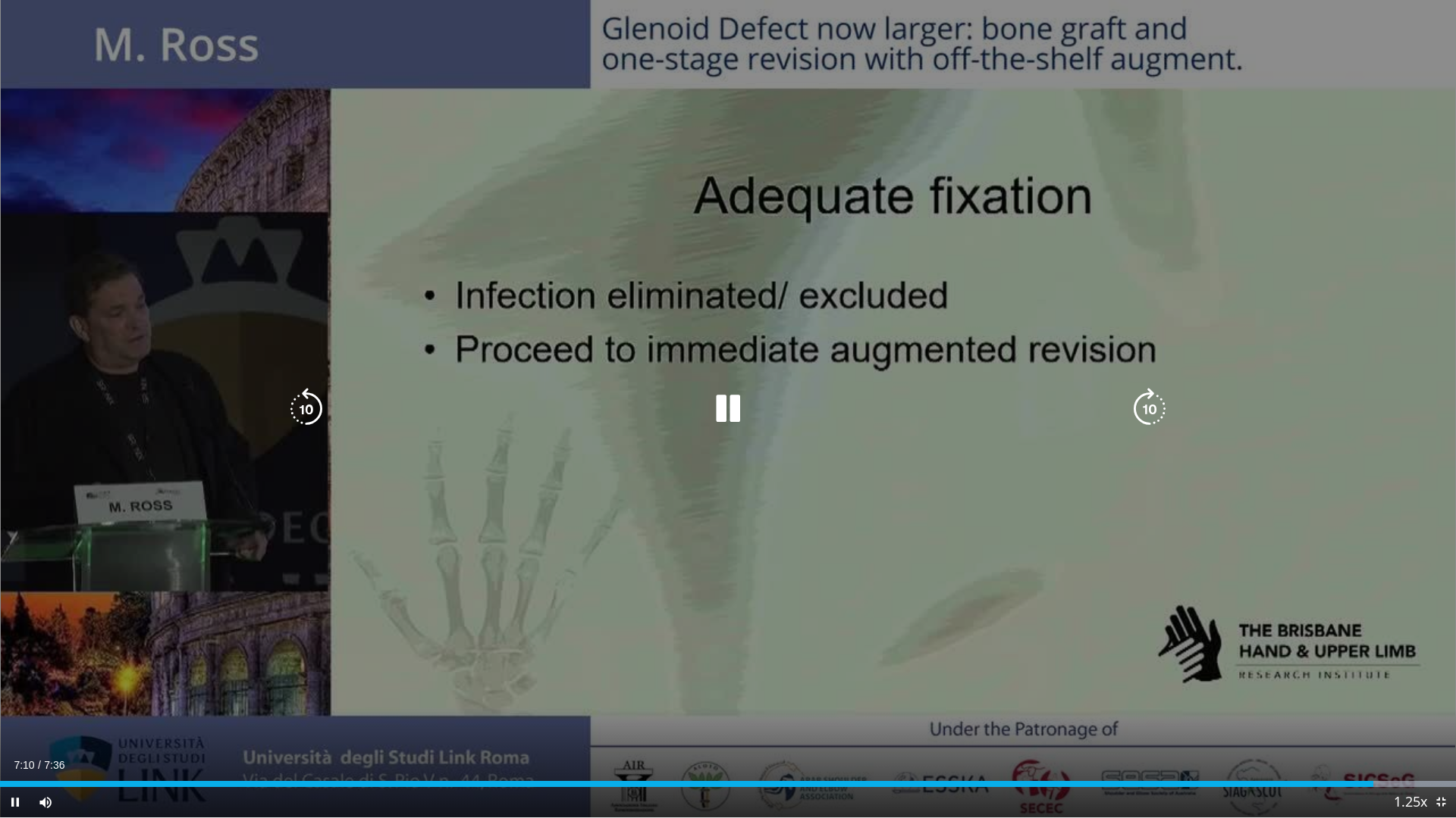
click at [1149, 422] on icon "Video Player" at bounding box center [1149, 409] width 42 height 42
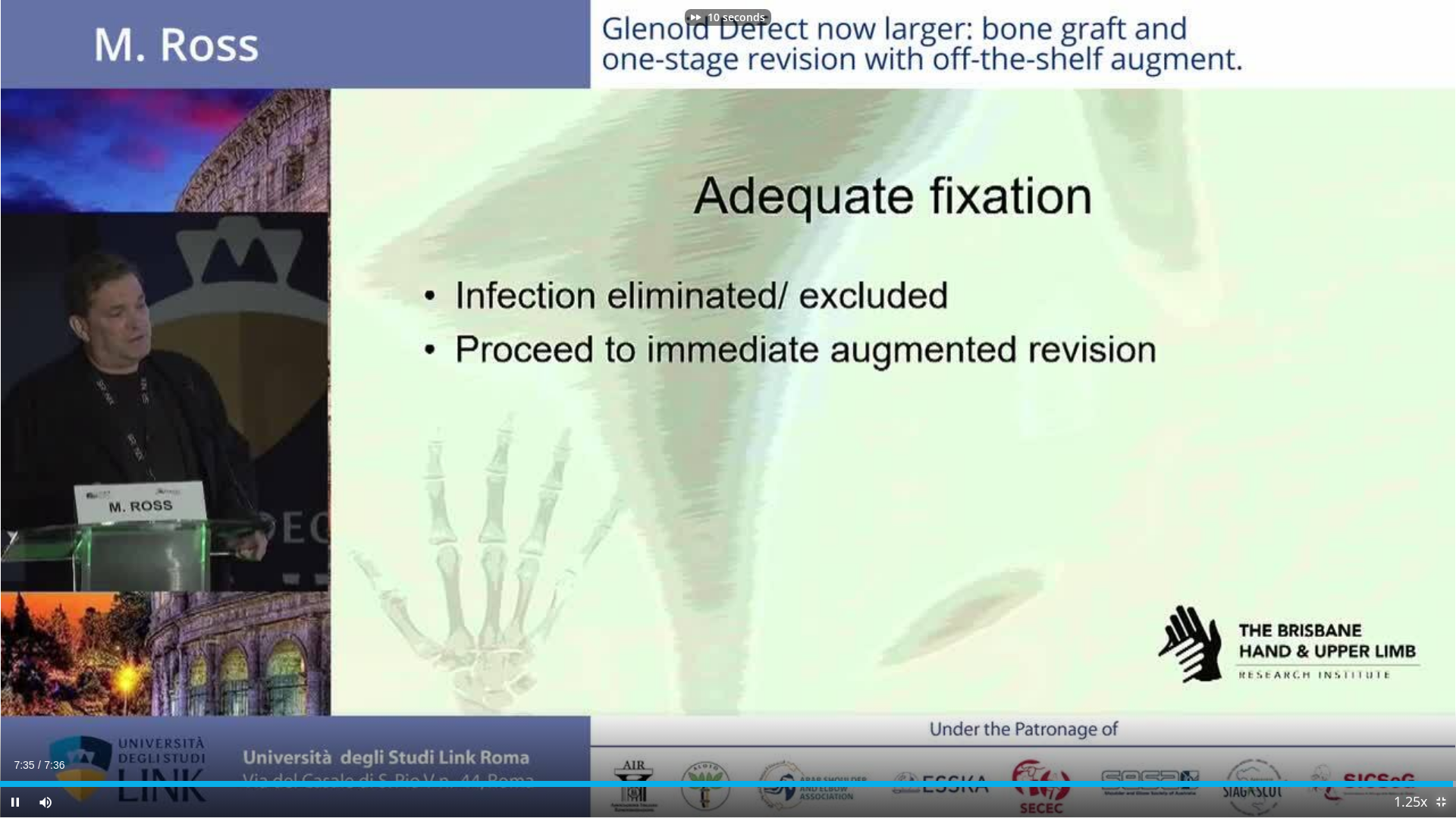
click at [1438, 700] on span "Video Player" at bounding box center [1440, 802] width 31 height 31
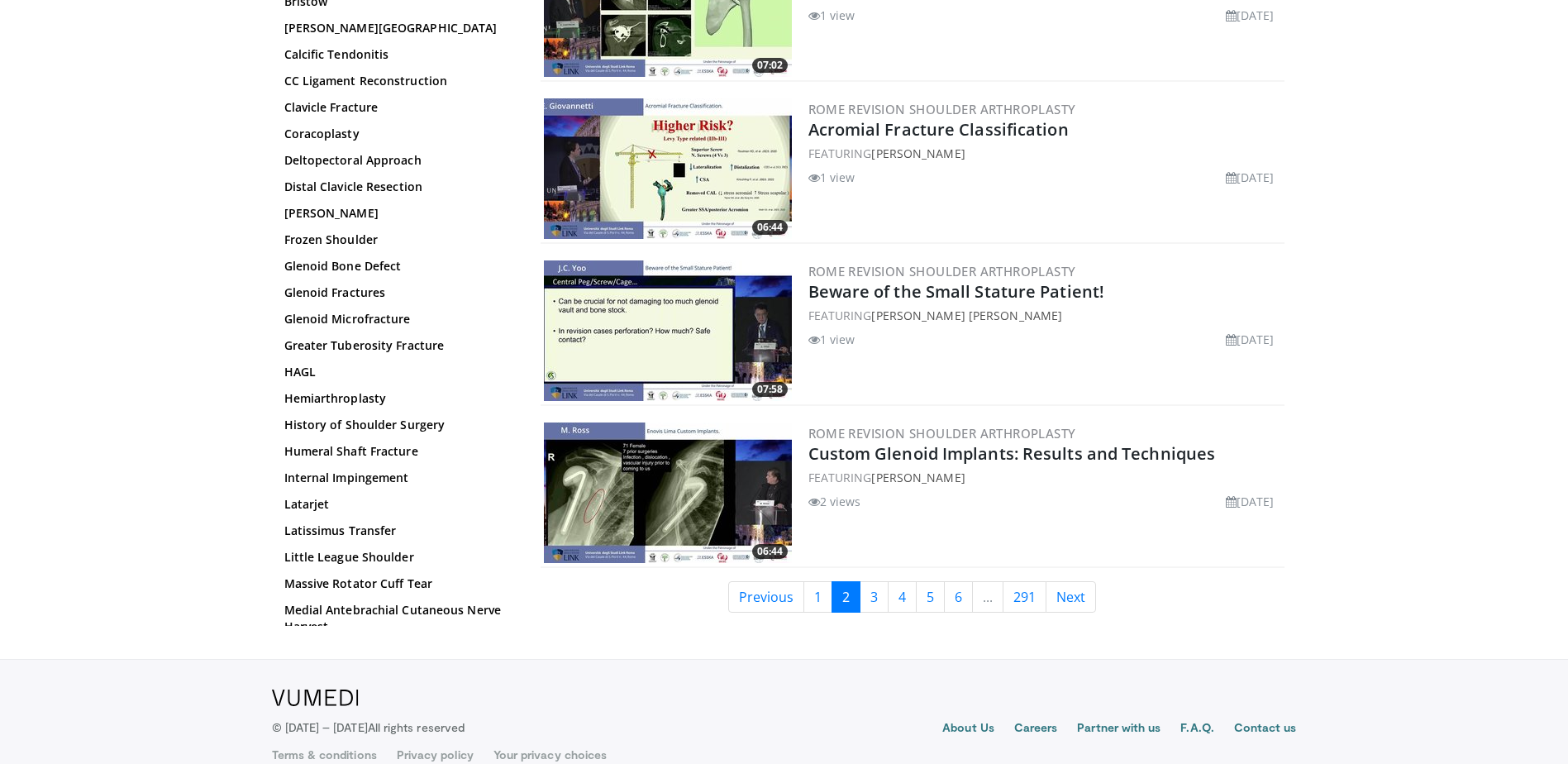
scroll to position [3840, 0]
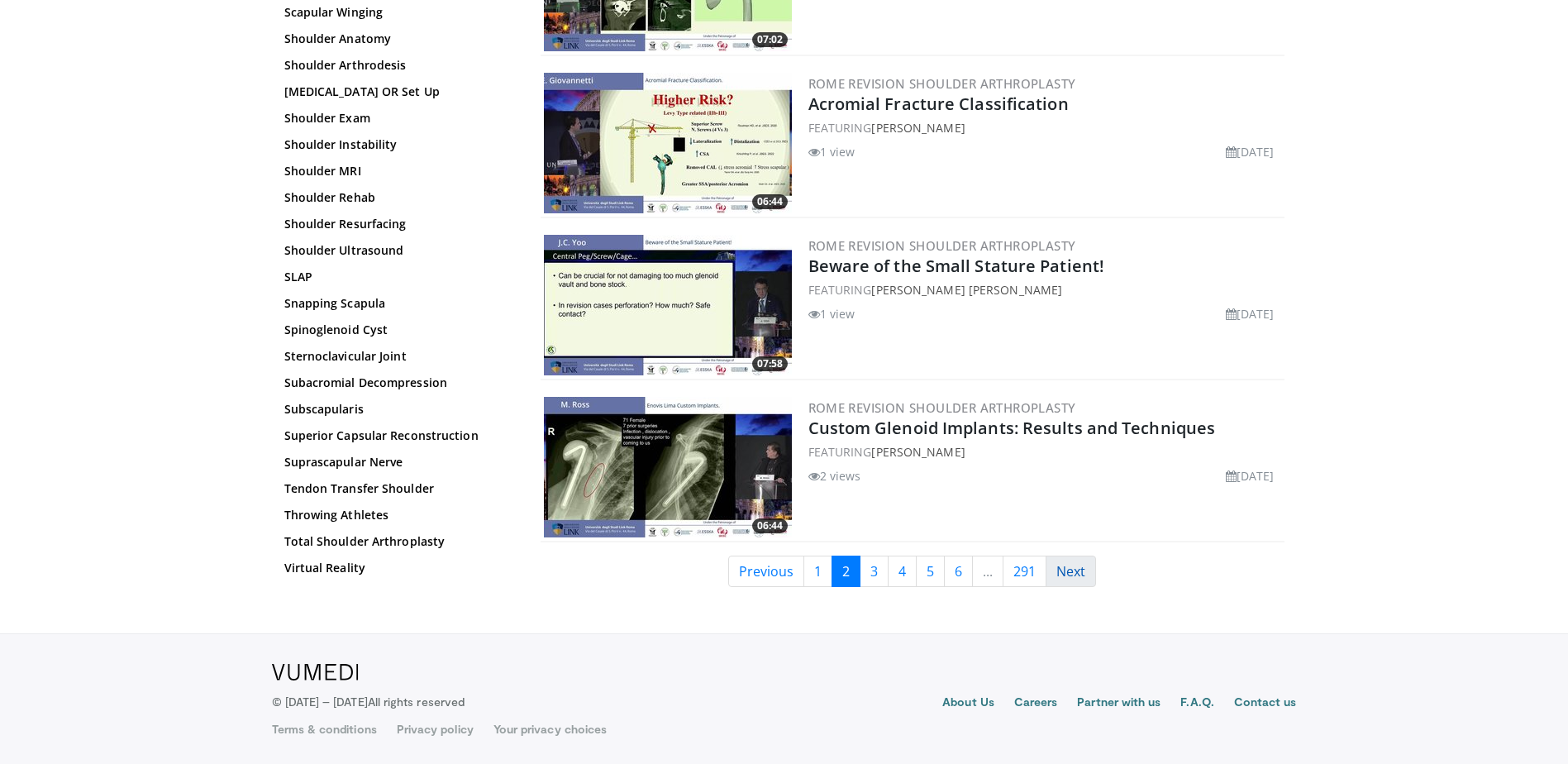
click at [1074, 571] on link "Next" at bounding box center [1070, 571] width 51 height 32
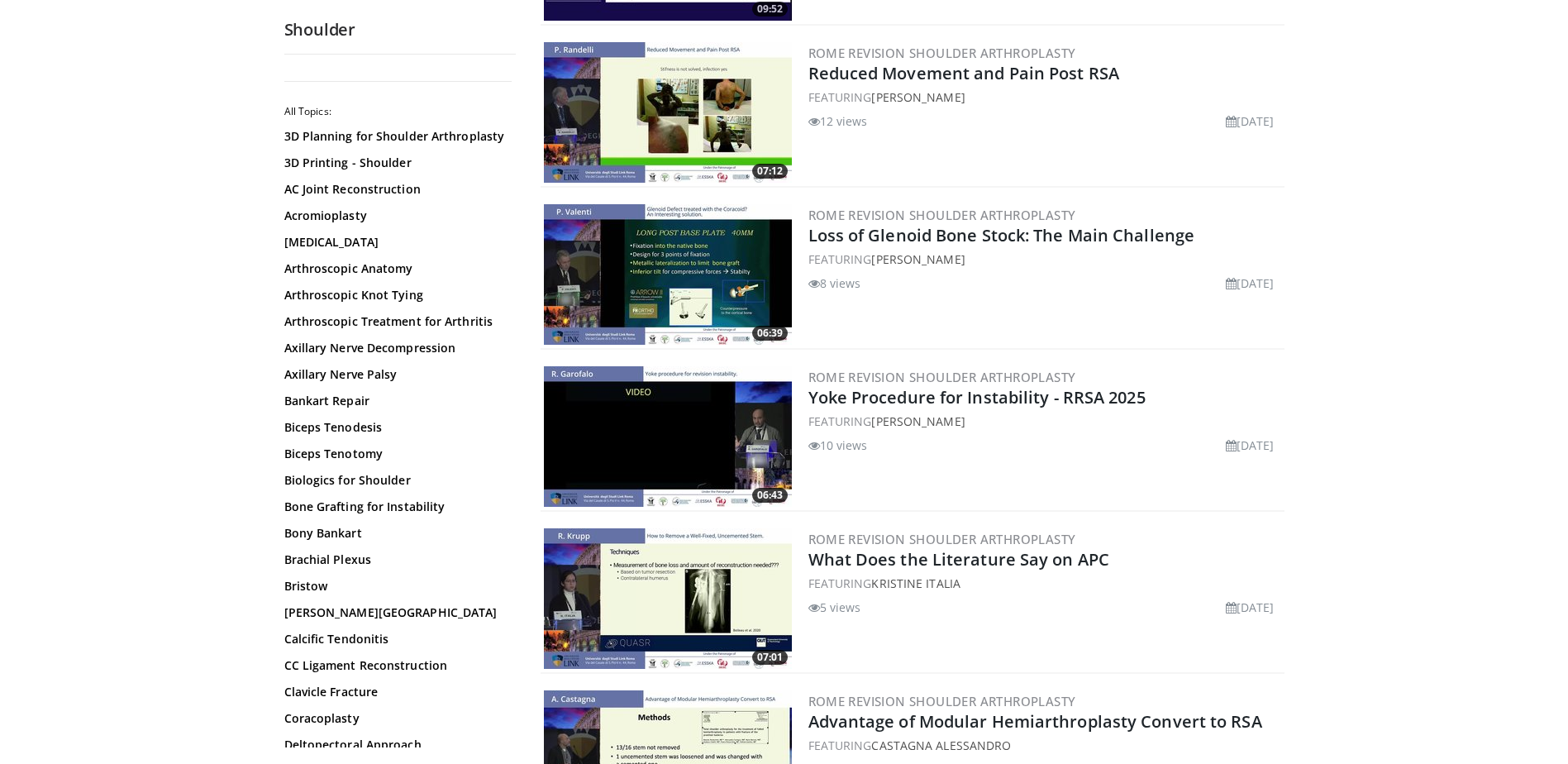
scroll to position [2149, 0]
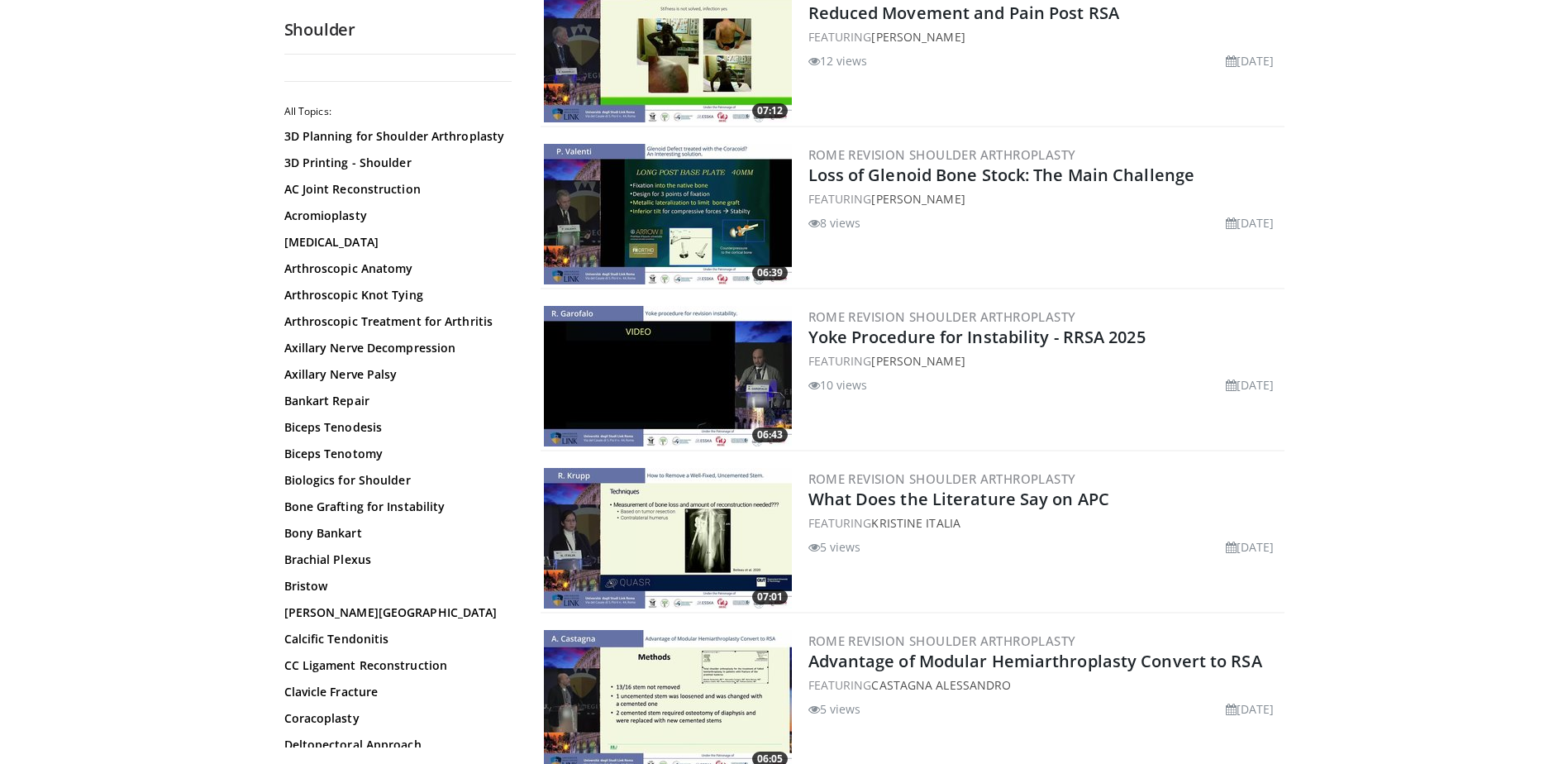
click at [773, 386] on img at bounding box center [667, 376] width 248 height 141
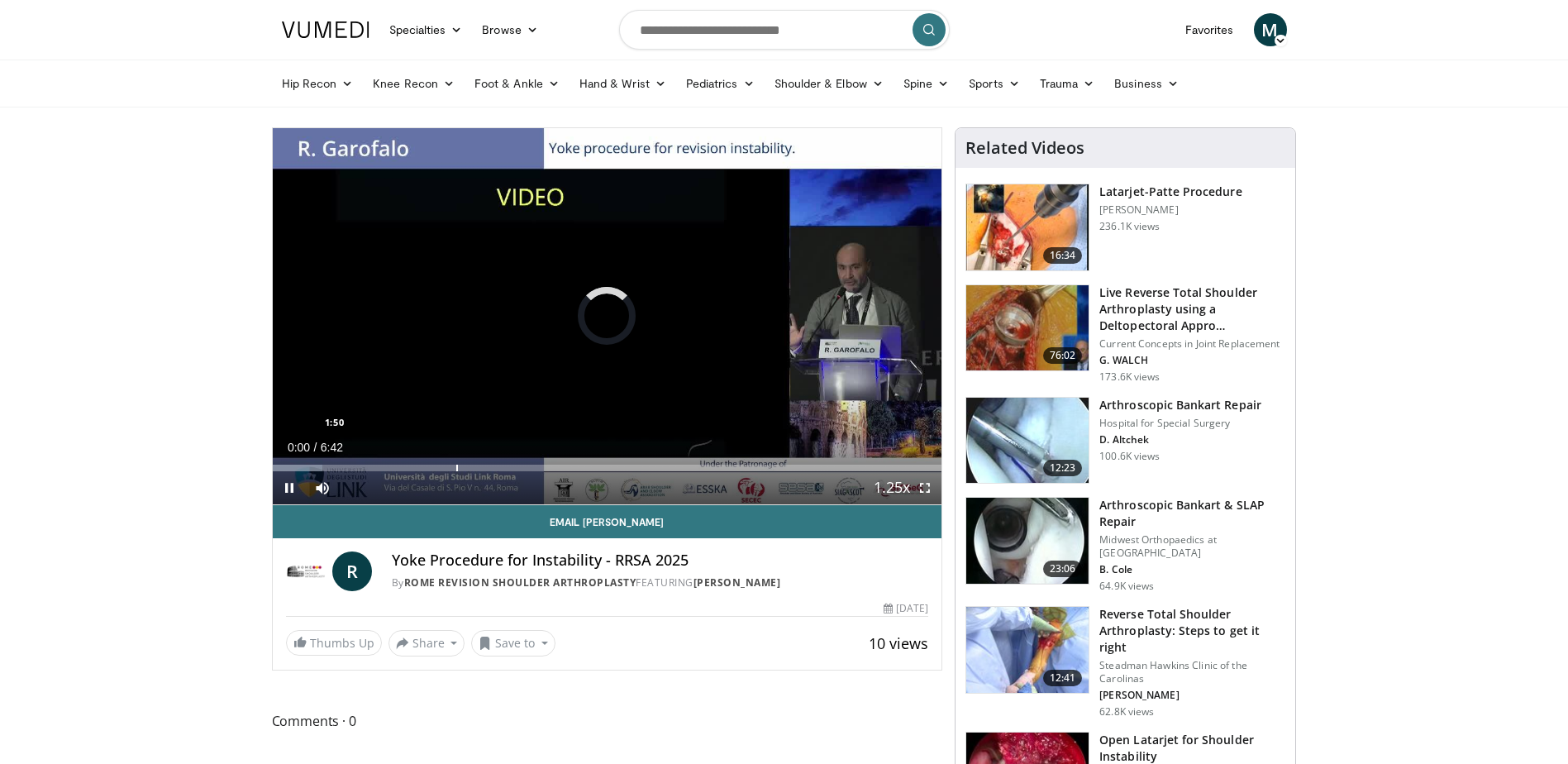
click at [455, 460] on div "Loaded : 7.45% 0:00 1:50" at bounding box center [607, 463] width 669 height 15
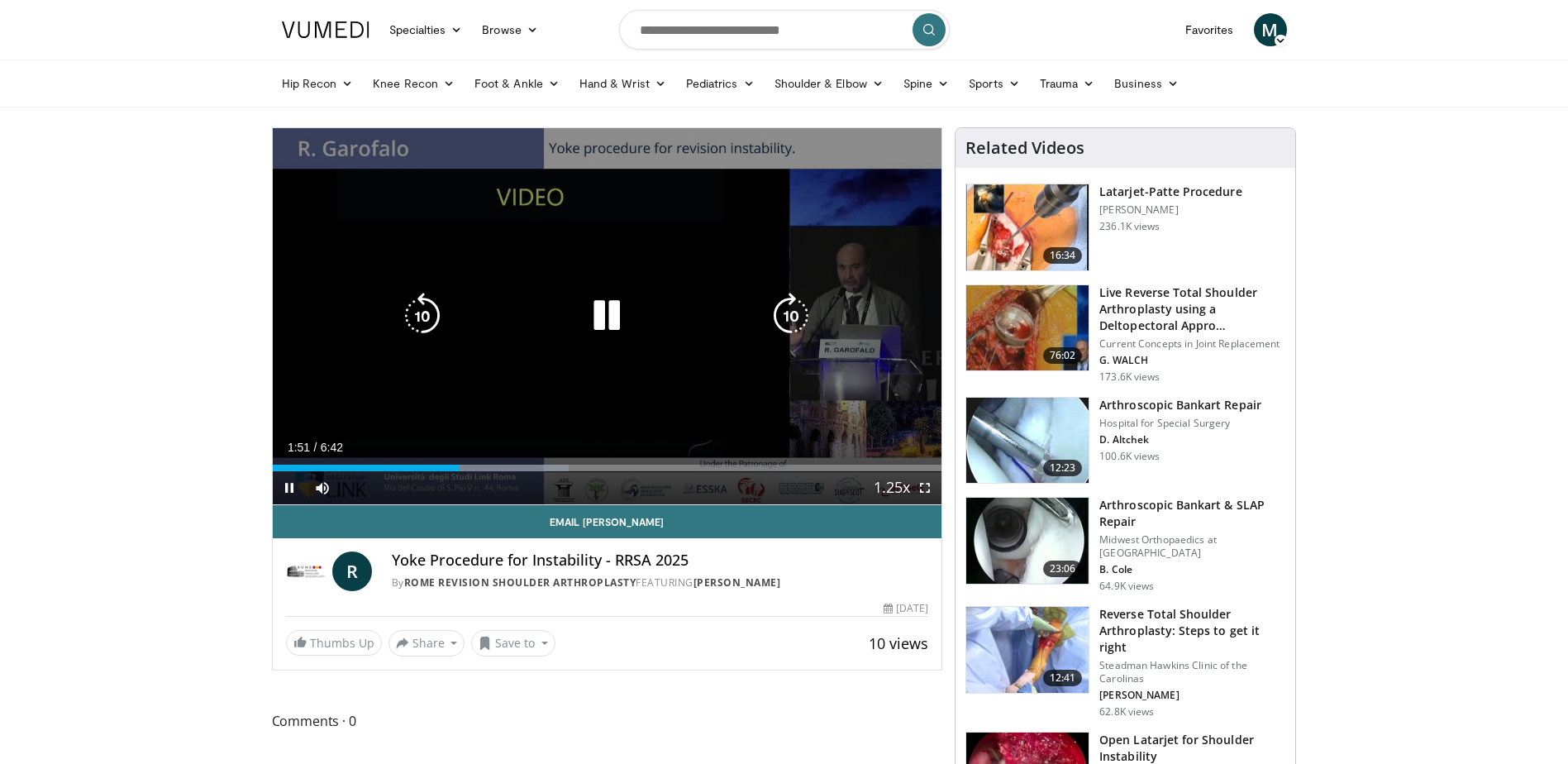
click at [792, 322] on icon "Video Player" at bounding box center [791, 316] width 46 height 46
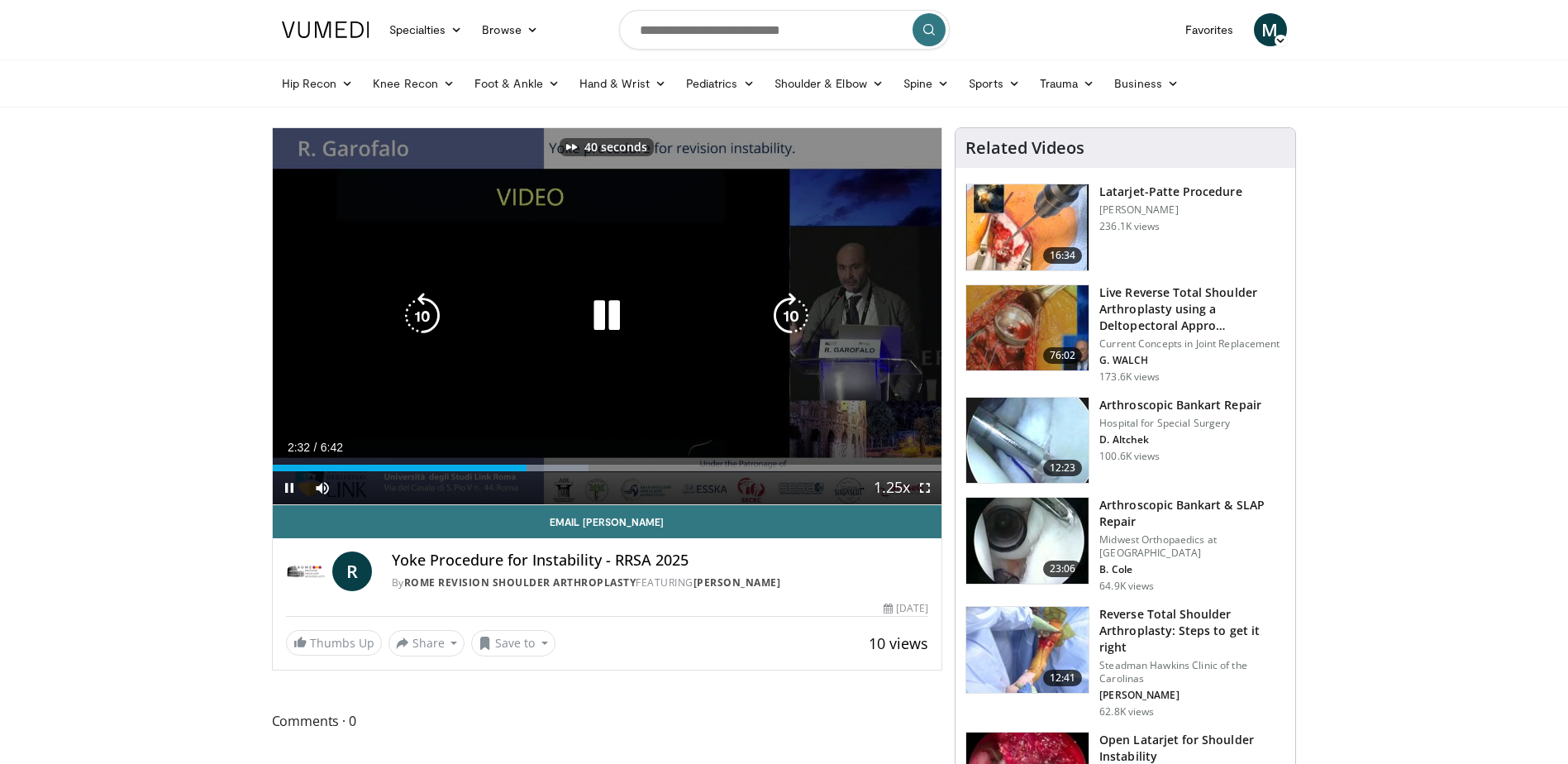
click at [792, 322] on icon "Video Player" at bounding box center [791, 316] width 46 height 46
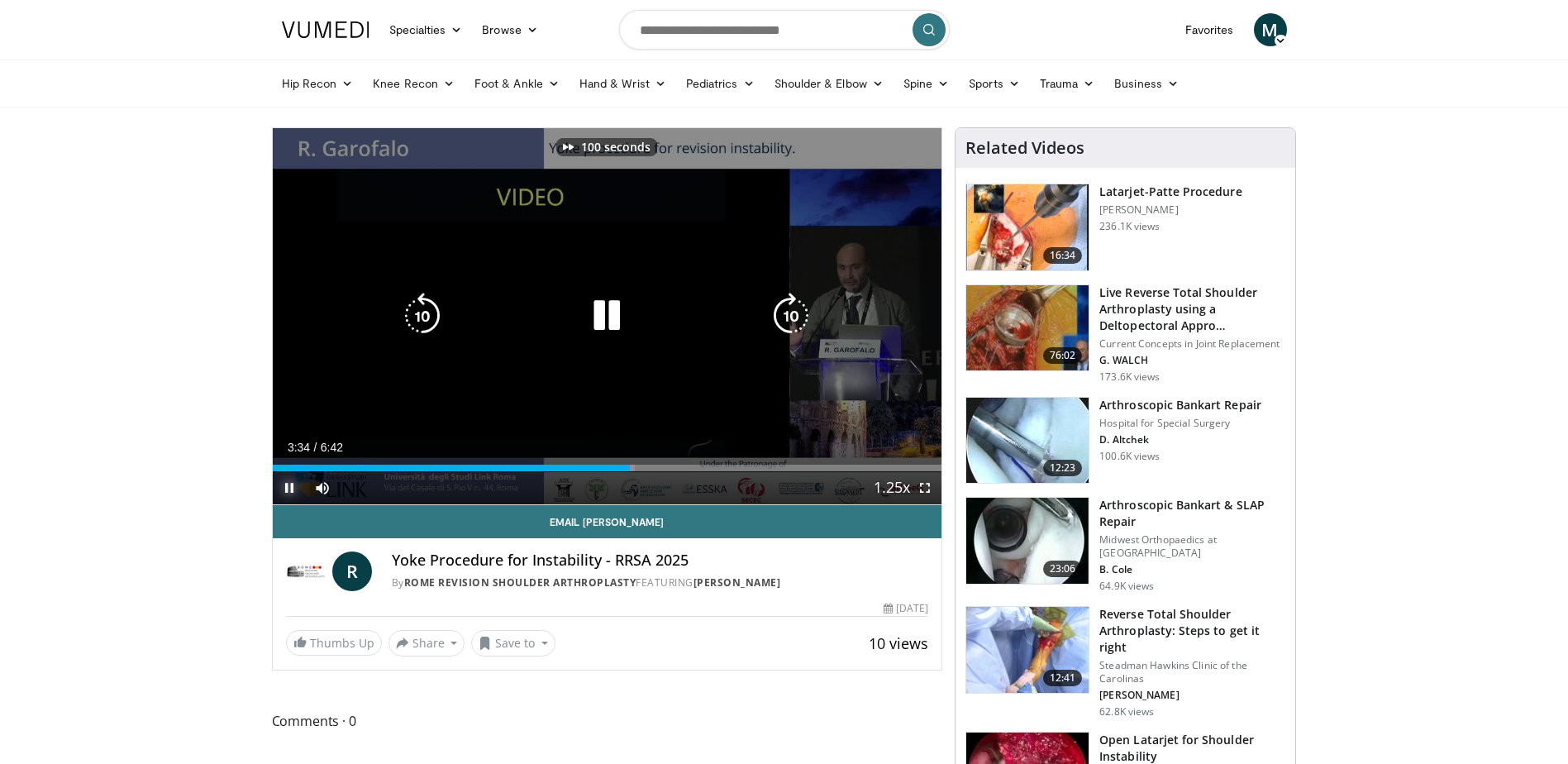
click at [285, 486] on span "Video Player" at bounding box center [289, 488] width 33 height 33
